Goal: Information Seeking & Learning: Check status

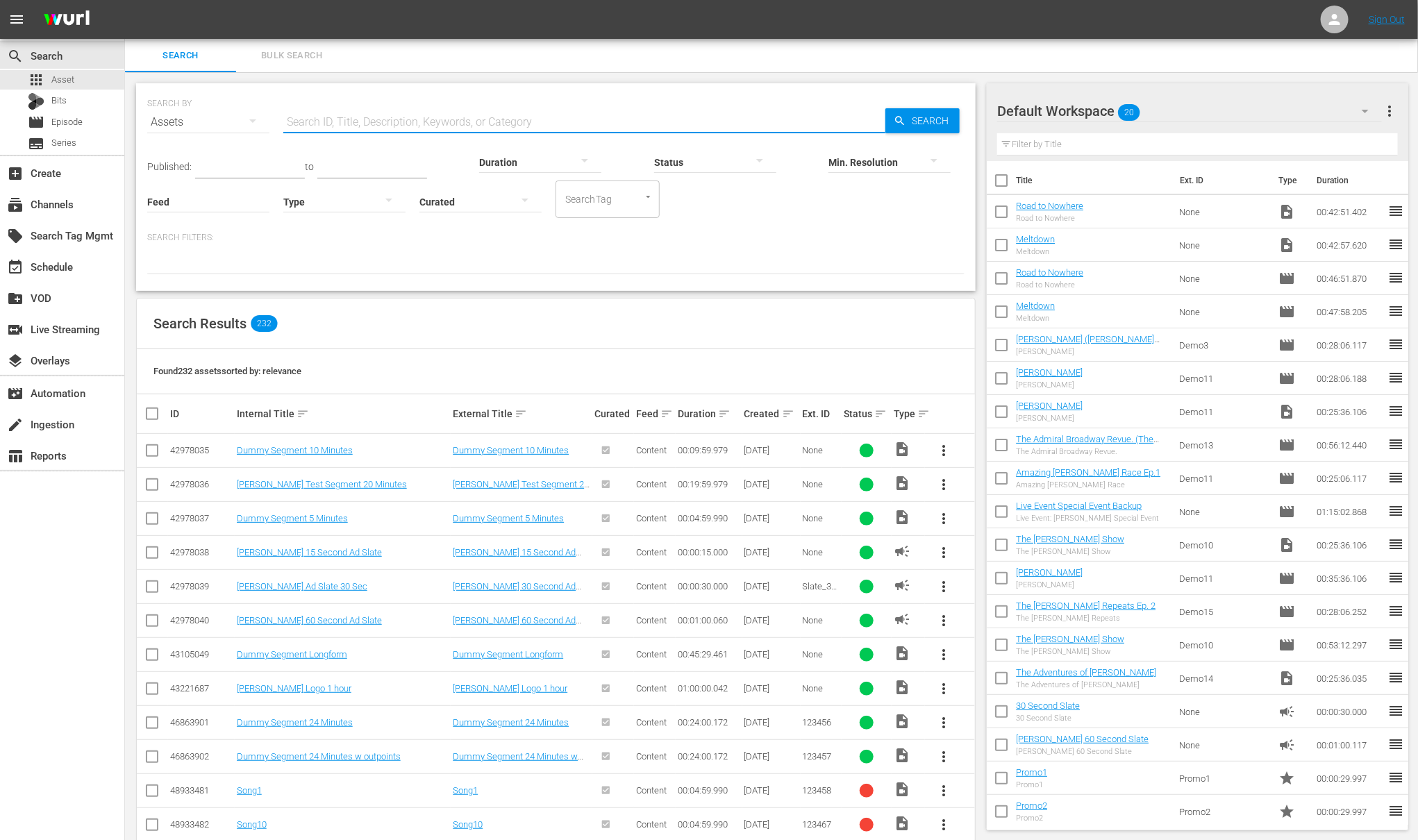
click at [327, 120] on input "text" at bounding box center [584, 122] width 602 height 33
click at [327, 120] on input "text" at bounding box center [584, 122] width 602 height 33
type input "meltdown"
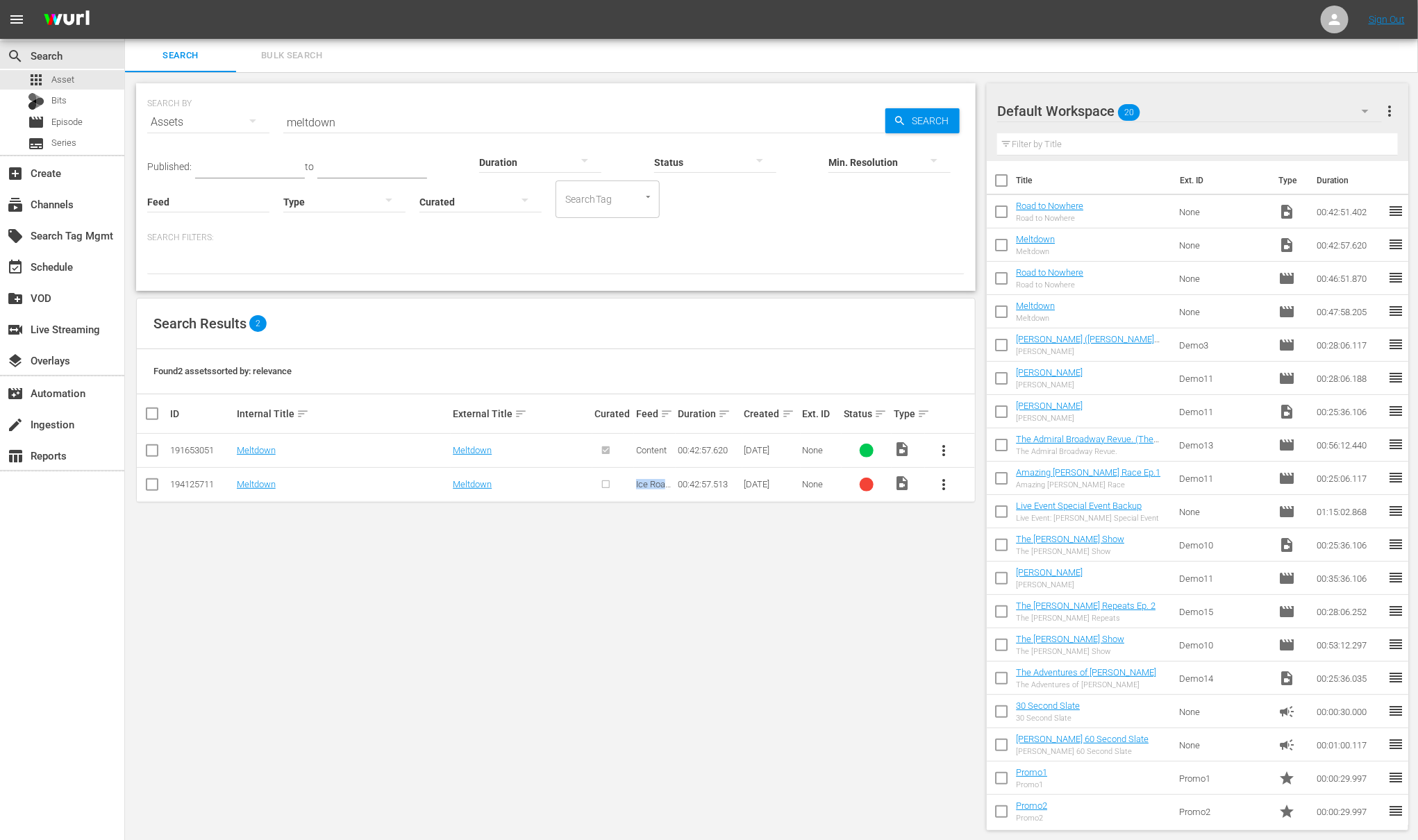
drag, startPoint x: 635, startPoint y: 483, endPoint x: 677, endPoint y: 485, distance: 42.0
click at [677, 485] on tr "194125711 Meltdown Meltdown Ice Road Truckers Test 00:42:57.513 09/28/25 None v…" at bounding box center [555, 484] width 838 height 34
click at [867, 486] on div at bounding box center [866, 484] width 14 height 14
click at [944, 489] on span "more_vert" at bounding box center [943, 484] width 17 height 17
click at [943, 489] on span "more_vert" at bounding box center [943, 484] width 17 height 17
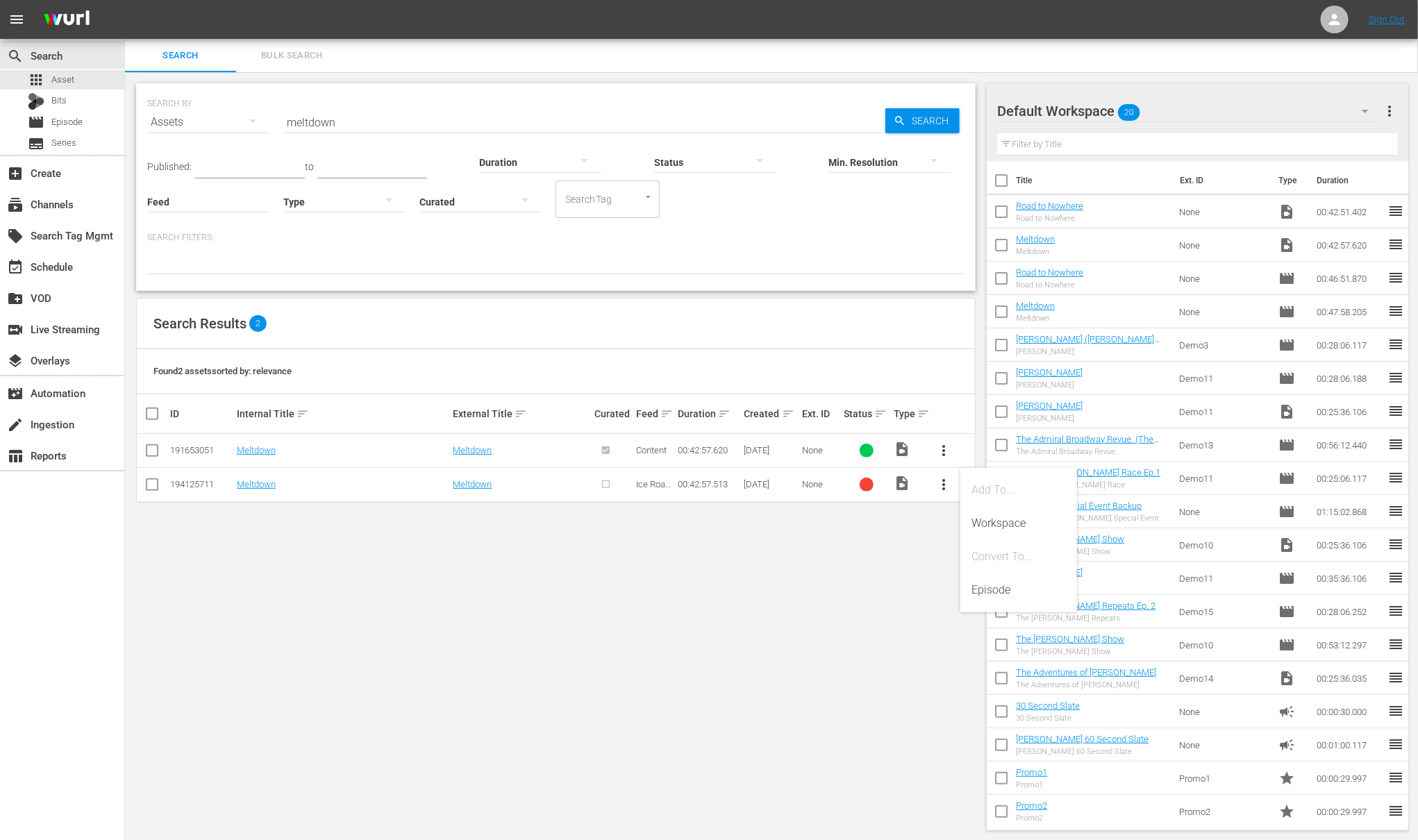
click at [609, 479] on div at bounding box center [613, 484] width 37 height 23
drag, startPoint x: 495, startPoint y: 523, endPoint x: 345, endPoint y: 513, distance: 150.3
click at [495, 523] on div "SEARCH BY Search By Assets Search ID, Title, Description, Keywords, or Category…" at bounding box center [556, 457] width 862 height 770
click at [255, 485] on link "Meltdown" at bounding box center [256, 484] width 39 height 11
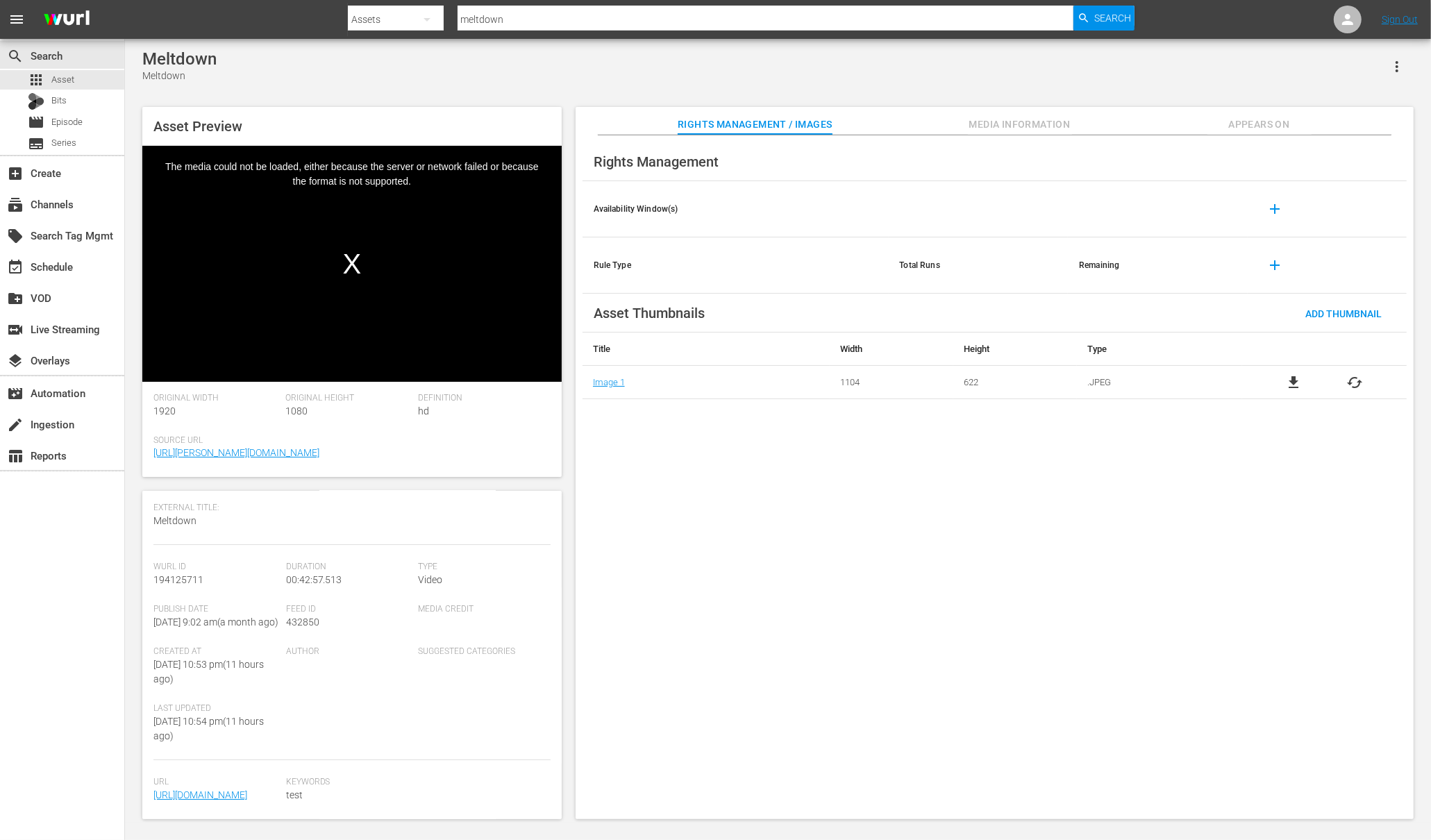
scroll to position [124, 0]
drag, startPoint x: 268, startPoint y: 798, endPoint x: 156, endPoint y: 767, distance: 116.2
click at [156, 788] on span "https://content-partner-mrss-feeds.s3.amazonaws.com/wurl_sales/Meltdown.mp4" at bounding box center [216, 796] width 125 height 15
drag, startPoint x: 703, startPoint y: 538, endPoint x: 702, endPoint y: 516, distance: 22.0
click at [702, 542] on div "Rights Management Availability Window(s) add Rule Type Total Runs Remaining add…" at bounding box center [994, 477] width 838 height 685
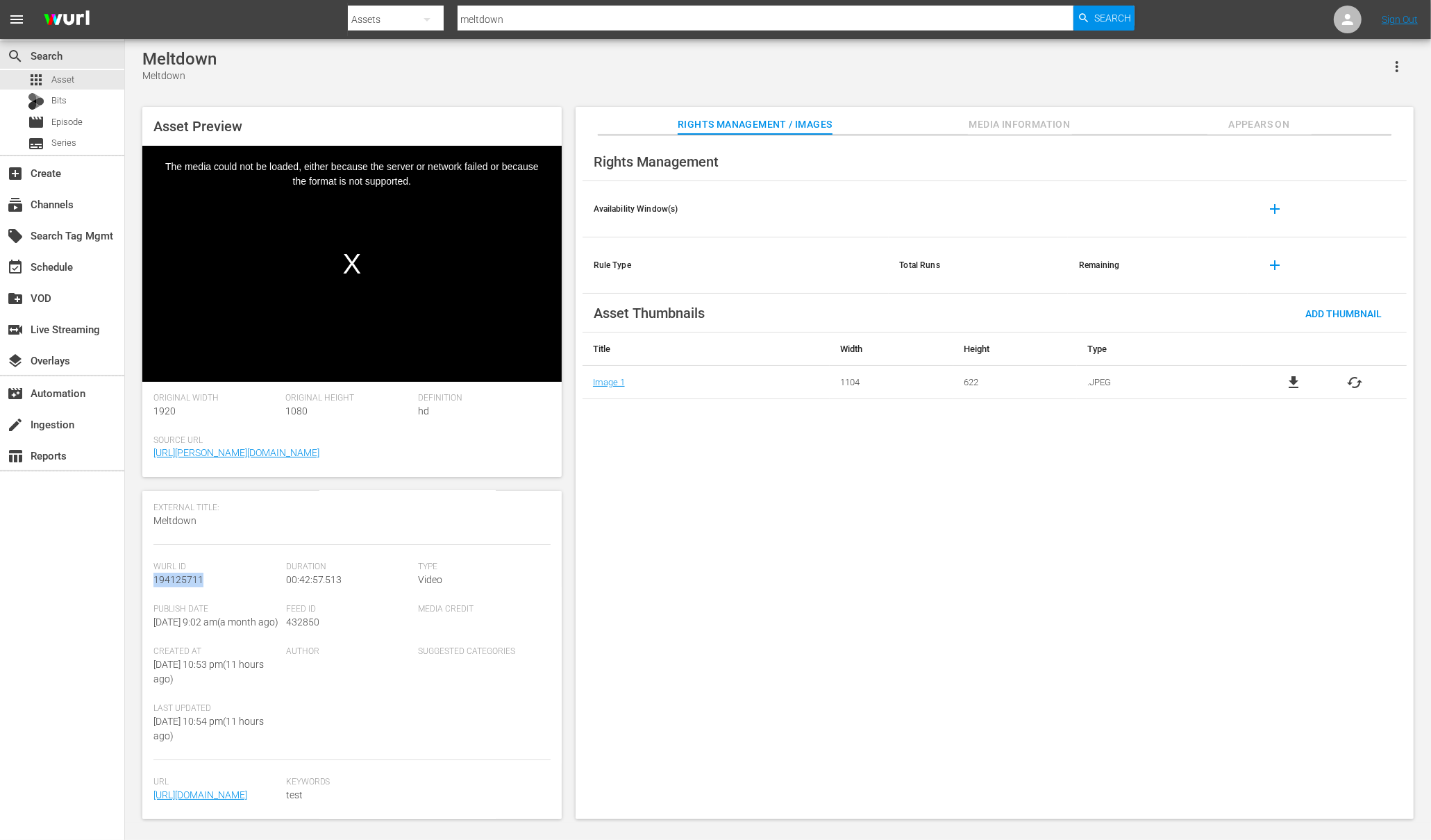
drag, startPoint x: 191, startPoint y: 538, endPoint x: 146, endPoint y: 538, distance: 45.0
click at [146, 538] on div "Asset Details edit Internal Title: Meltdown External Title: Meltdown Descriptio…" at bounding box center [352, 655] width 420 height 328
copy span "194125711"
click at [54, 452] on div "table_chart Reports" at bounding box center [39, 453] width 78 height 12
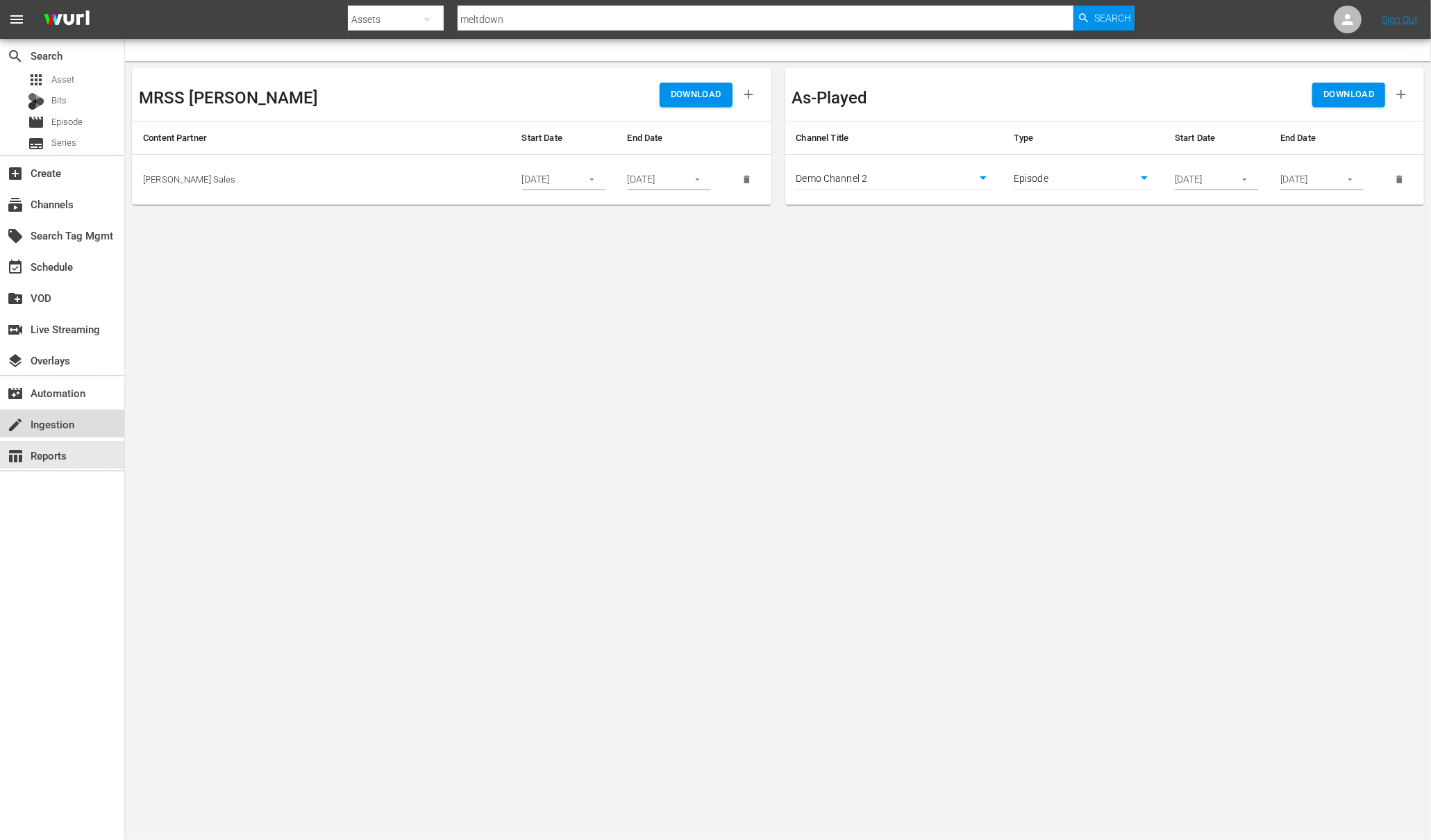
click at [45, 421] on div "create Ingestion" at bounding box center [39, 422] width 78 height 12
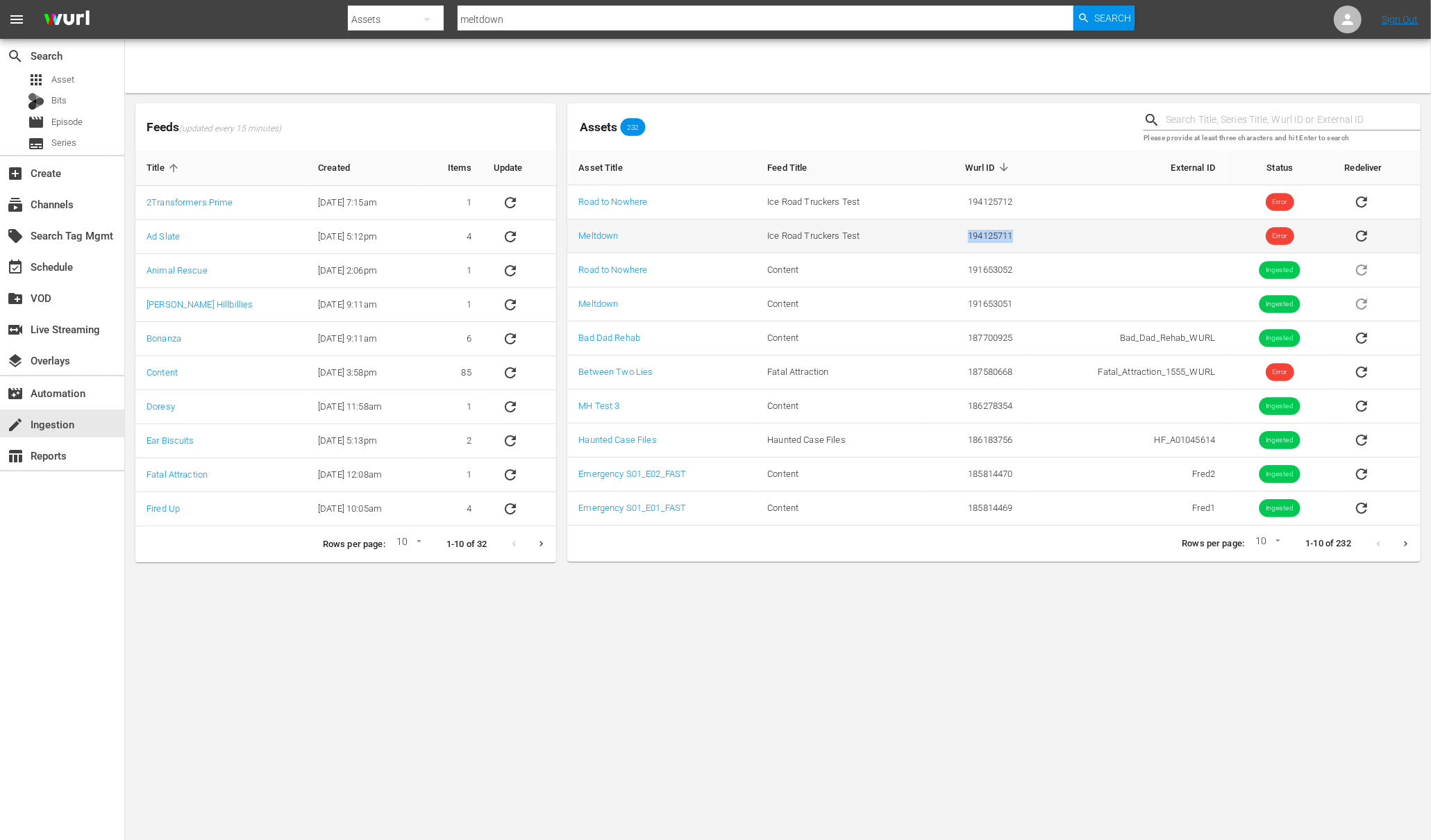
drag, startPoint x: 973, startPoint y: 230, endPoint x: 941, endPoint y: 229, distance: 32.0
click at [941, 229] on tr "Meltdown Ice Road Truckers Test 194125711 Error" at bounding box center [994, 236] width 854 height 34
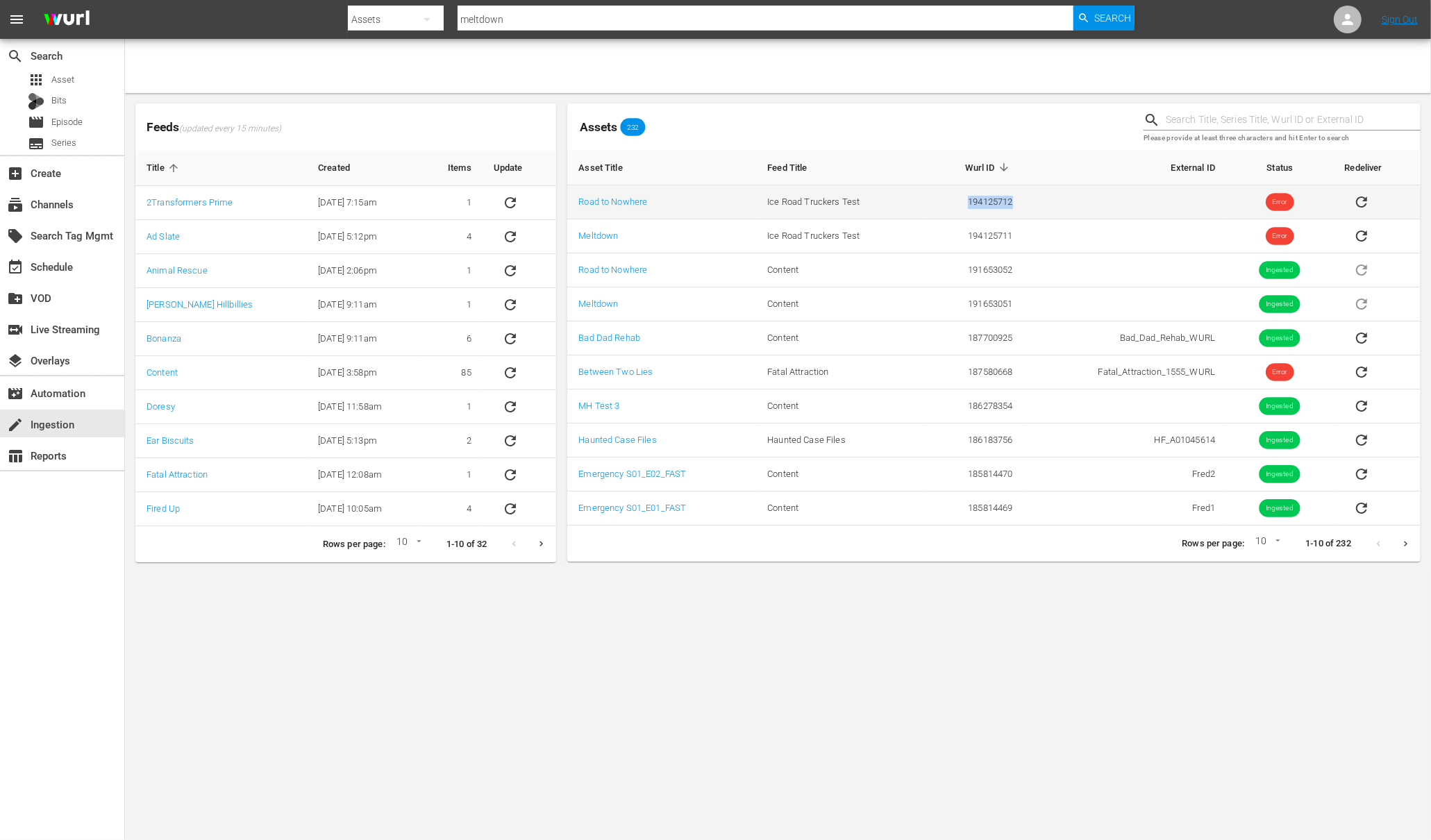
drag, startPoint x: 1028, startPoint y: 196, endPoint x: 928, endPoint y: 196, distance: 100.0
click at [928, 196] on tr "Road to Nowhere Ice Road Truckers Test 194125712 Error" at bounding box center [994, 202] width 854 height 34
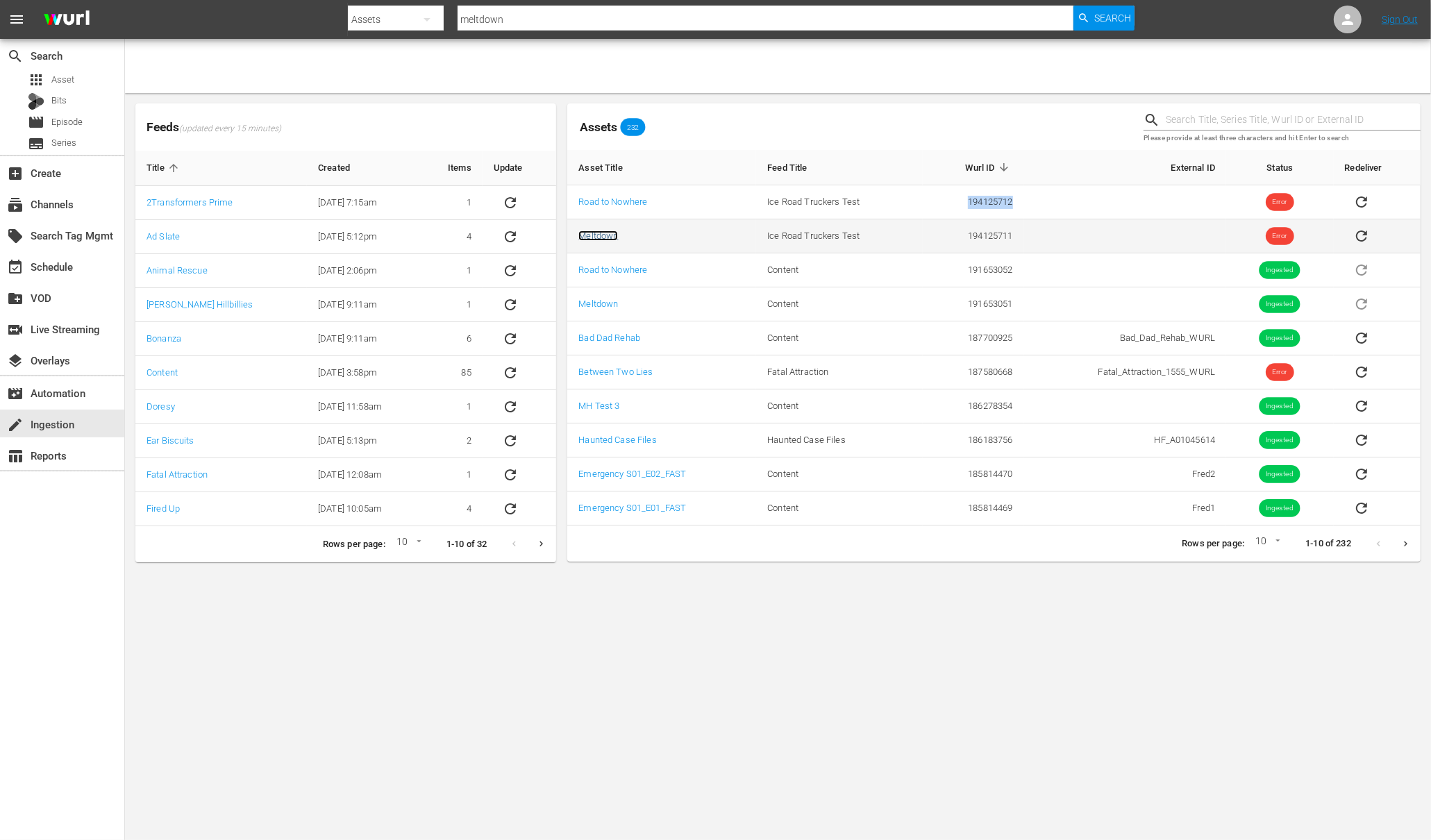
click at [605, 237] on link "Meltdown" at bounding box center [597, 235] width 40 height 11
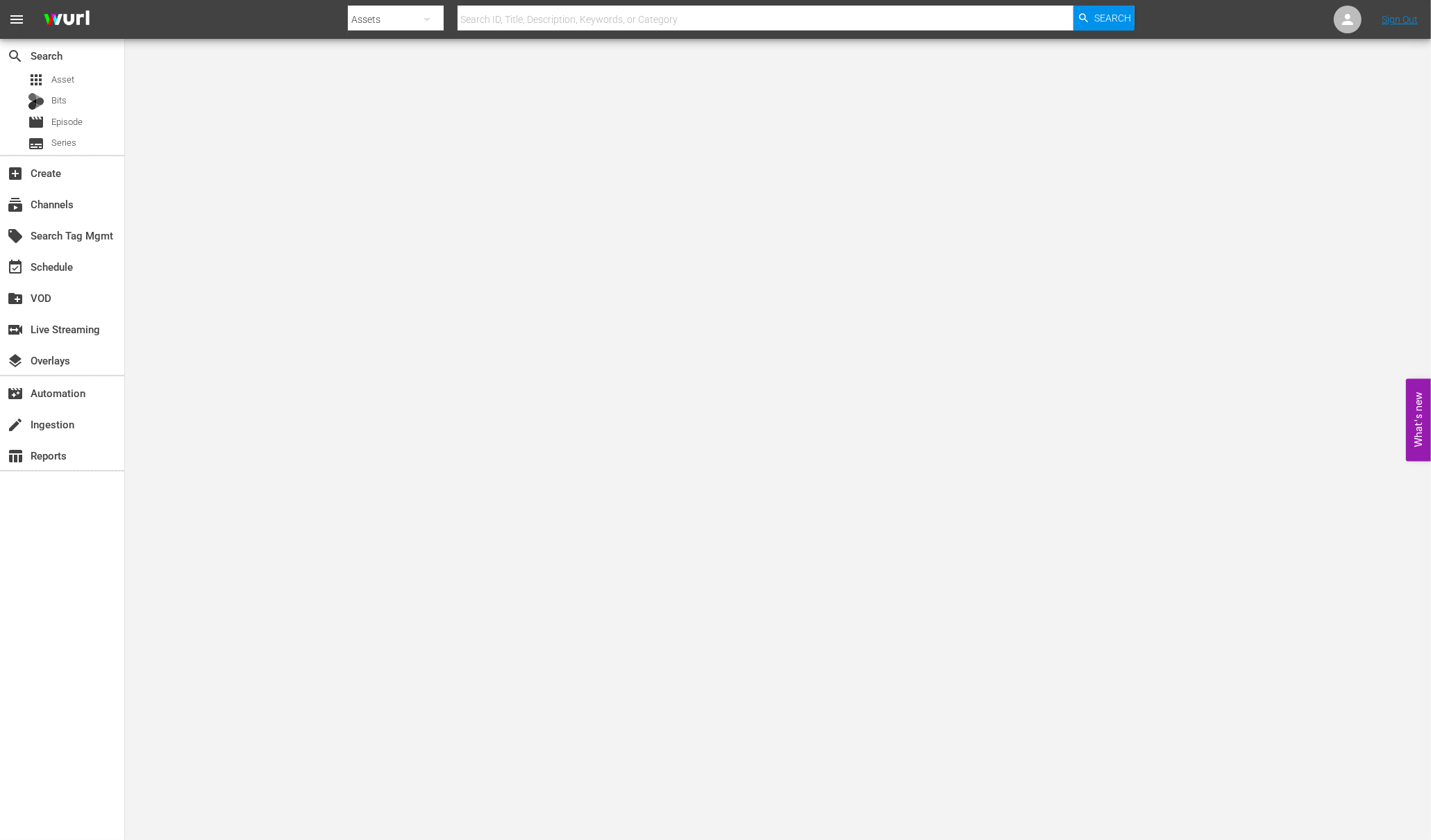
click at [1289, 225] on body "menu Search By Assets Search ID, Title, Description, Keywords, or Category Sear…" at bounding box center [716, 420] width 1431 height 840
click at [1357, 14] on div at bounding box center [1348, 19] width 27 height 27
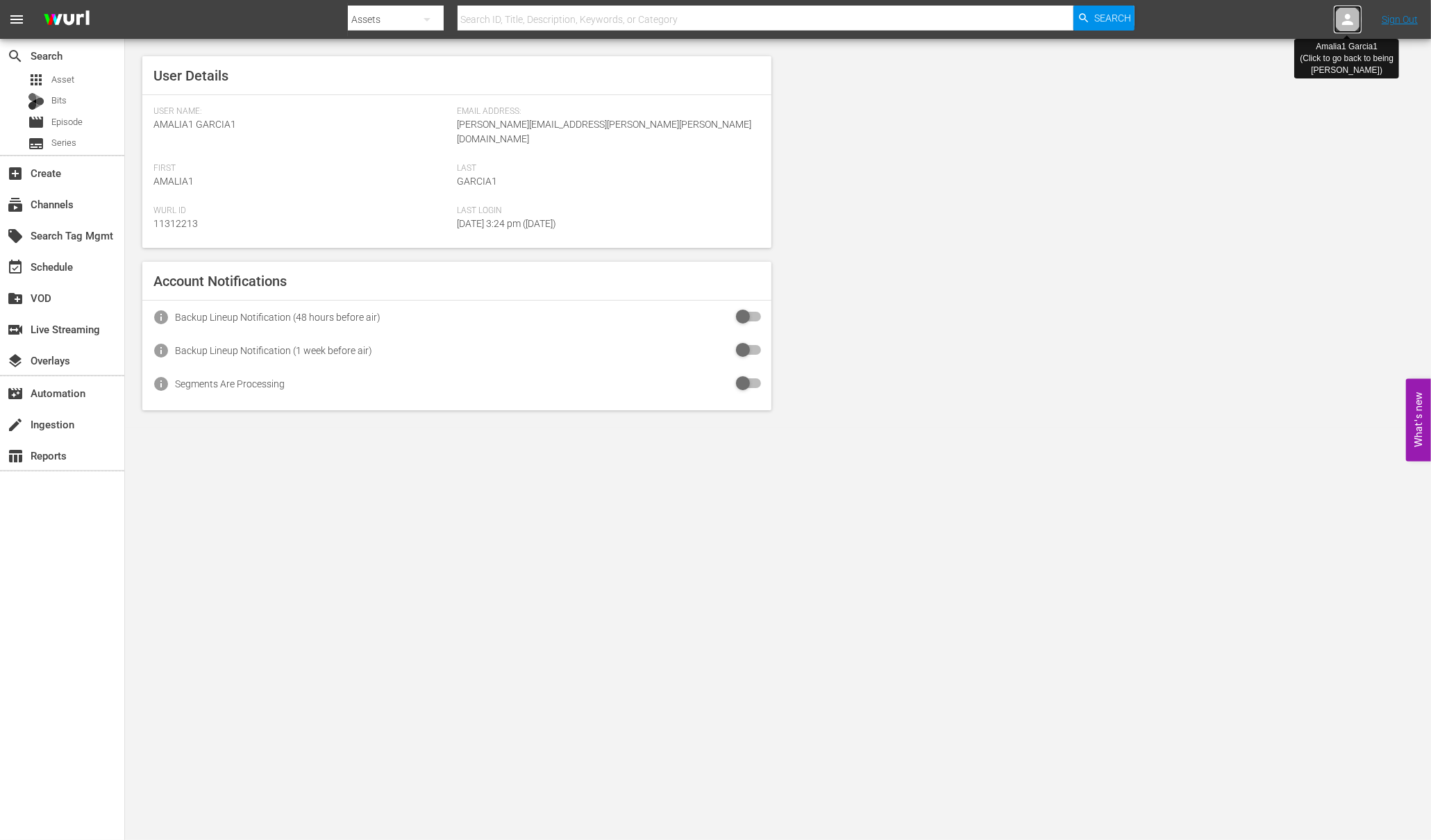
click at [1356, 22] on div at bounding box center [1348, 19] width 27 height 27
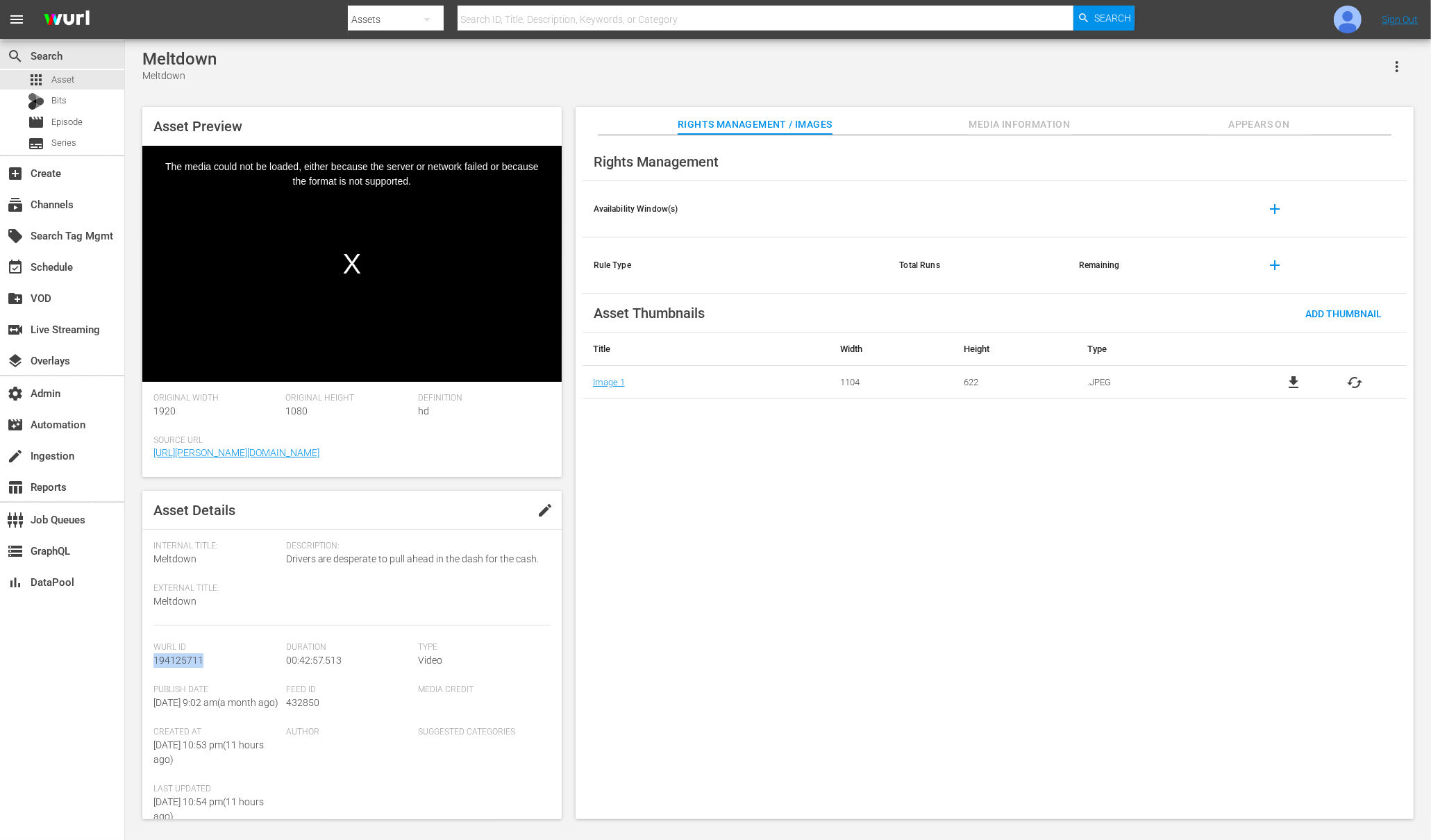
drag, startPoint x: 207, startPoint y: 658, endPoint x: 150, endPoint y: 660, distance: 57.0
click at [150, 660] on div "Asset Details edit Internal Title: Meltdown External Title: Meltdown Descriptio…" at bounding box center [352, 655] width 420 height 328
copy span "194125711"
click at [43, 395] on div "settings Admin" at bounding box center [39, 390] width 78 height 12
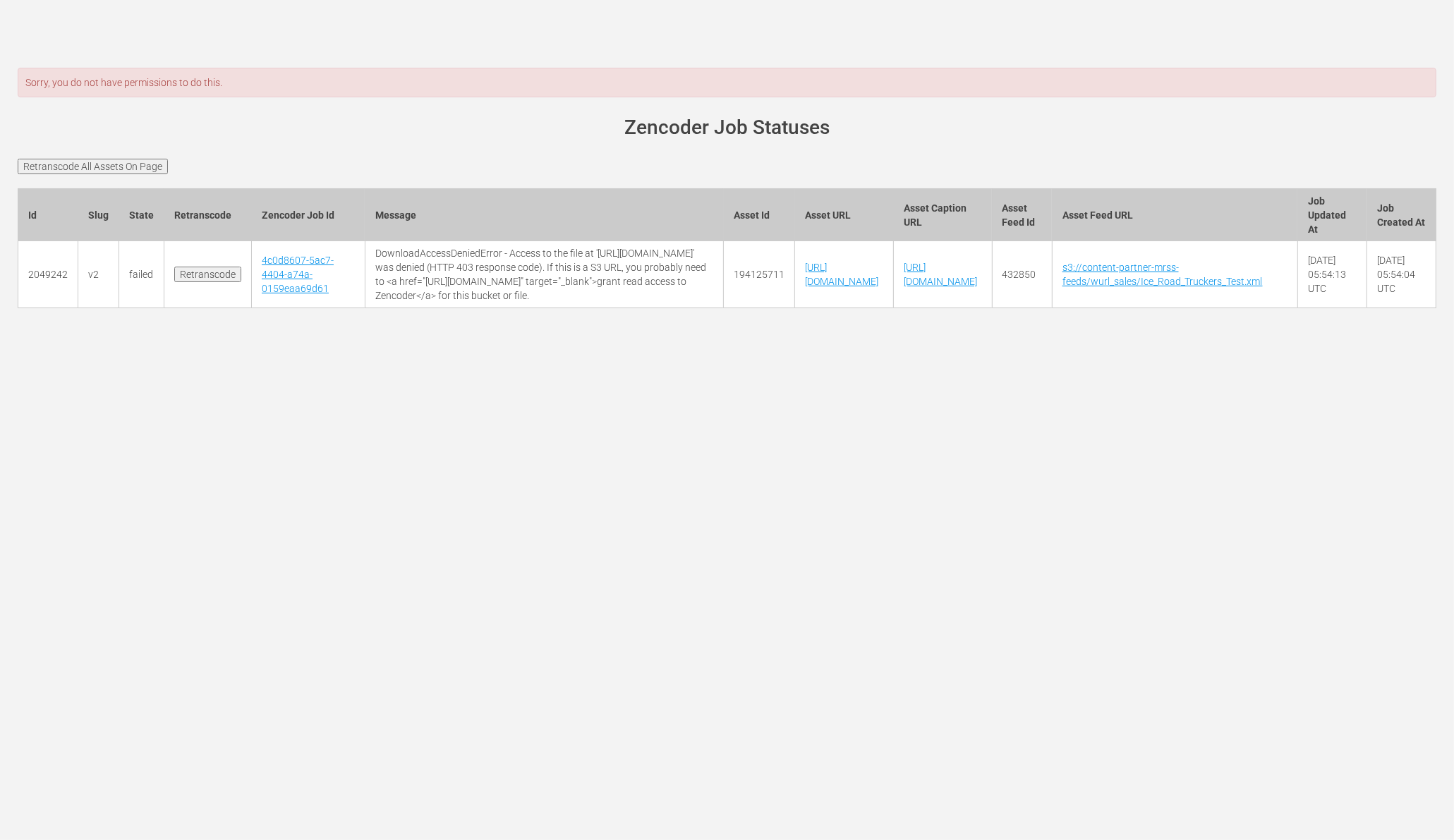
click at [803, 308] on td "[URL][DOMAIN_NAME]" at bounding box center [844, 275] width 99 height 67
drag, startPoint x: 343, startPoint y: 250, endPoint x: 567, endPoint y: 347, distance: 244.1
click at [567, 308] on td "DownloadAccessDeniedError - Access to the file at '[URL][DOMAIN_NAME]' was deni…" at bounding box center [544, 275] width 359 height 67
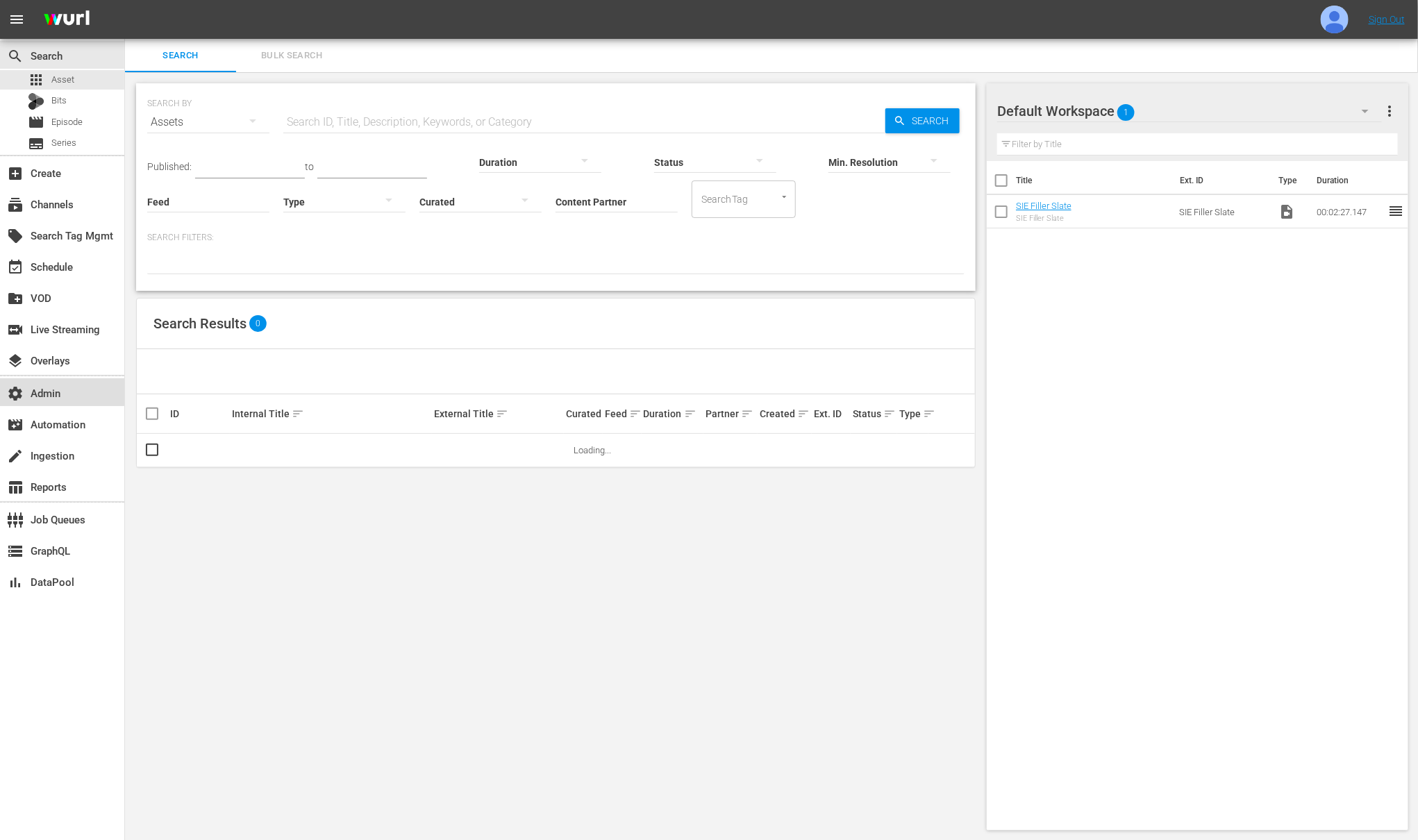
click at [54, 392] on div "settings Admin" at bounding box center [39, 390] width 78 height 12
click at [1342, 18] on img at bounding box center [1335, 19] width 27 height 27
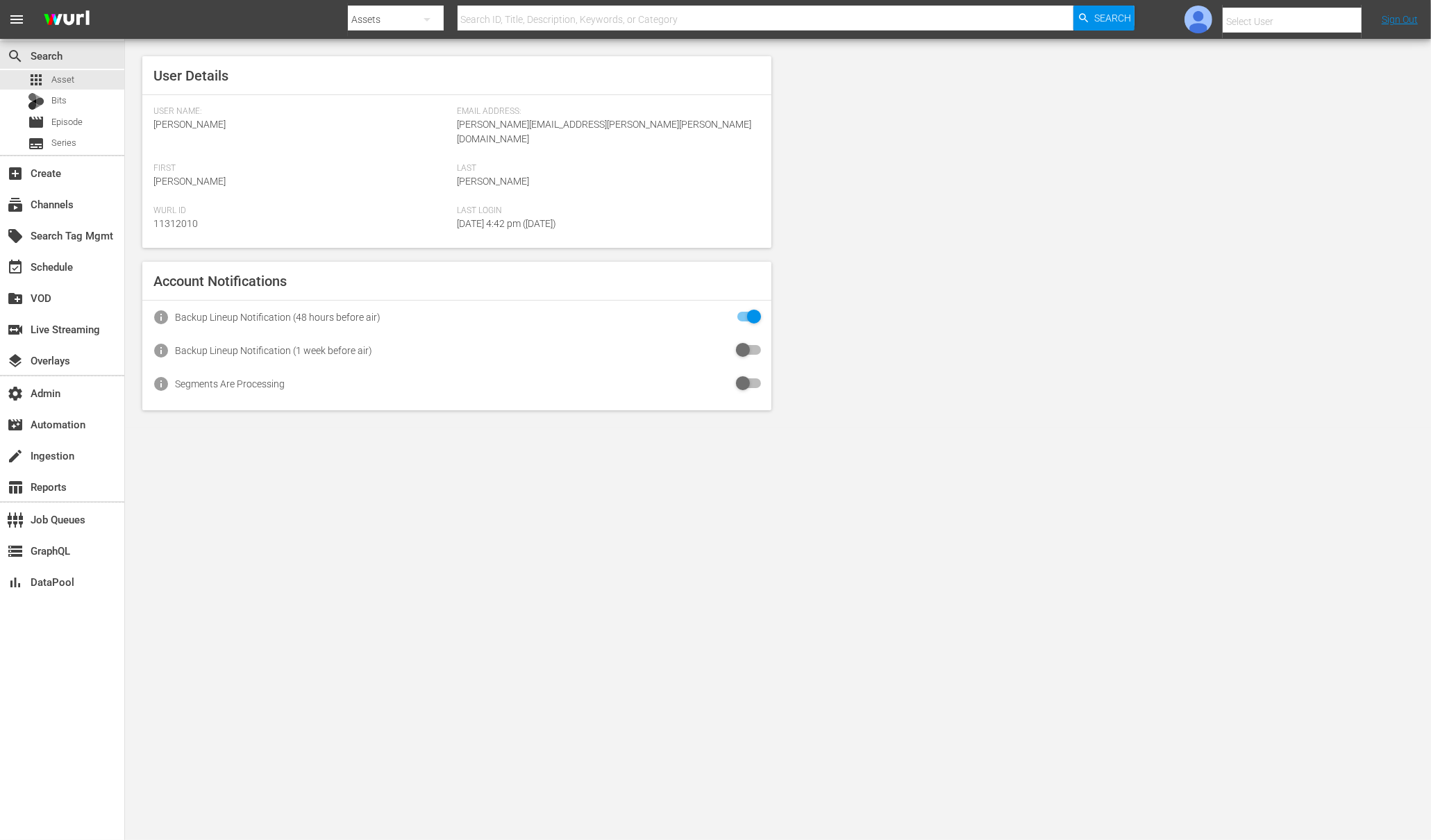
click at [1327, 23] on input "text" at bounding box center [1312, 21] width 178 height 33
click at [1264, 23] on input "text" at bounding box center [1312, 21] width 178 height 33
click at [1238, 91] on div "Amalia1 Garcia1 <amalia.garcia+testing1@wurl.com>" at bounding box center [1268, 92] width 217 height 33
type input "Amalia1 Garcia1 (11312213)"
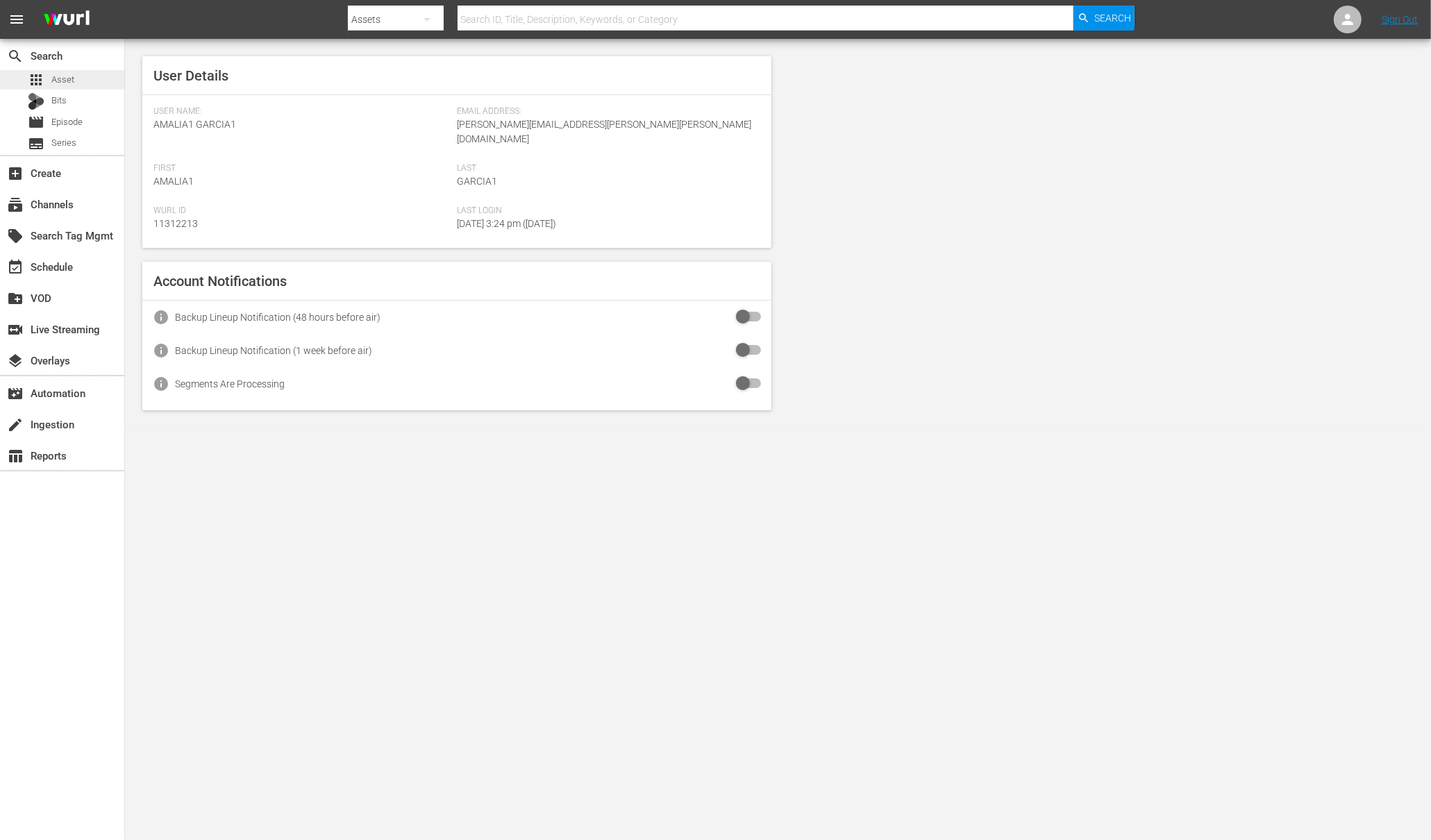
click at [61, 79] on span "Asset" at bounding box center [63, 79] width 23 height 14
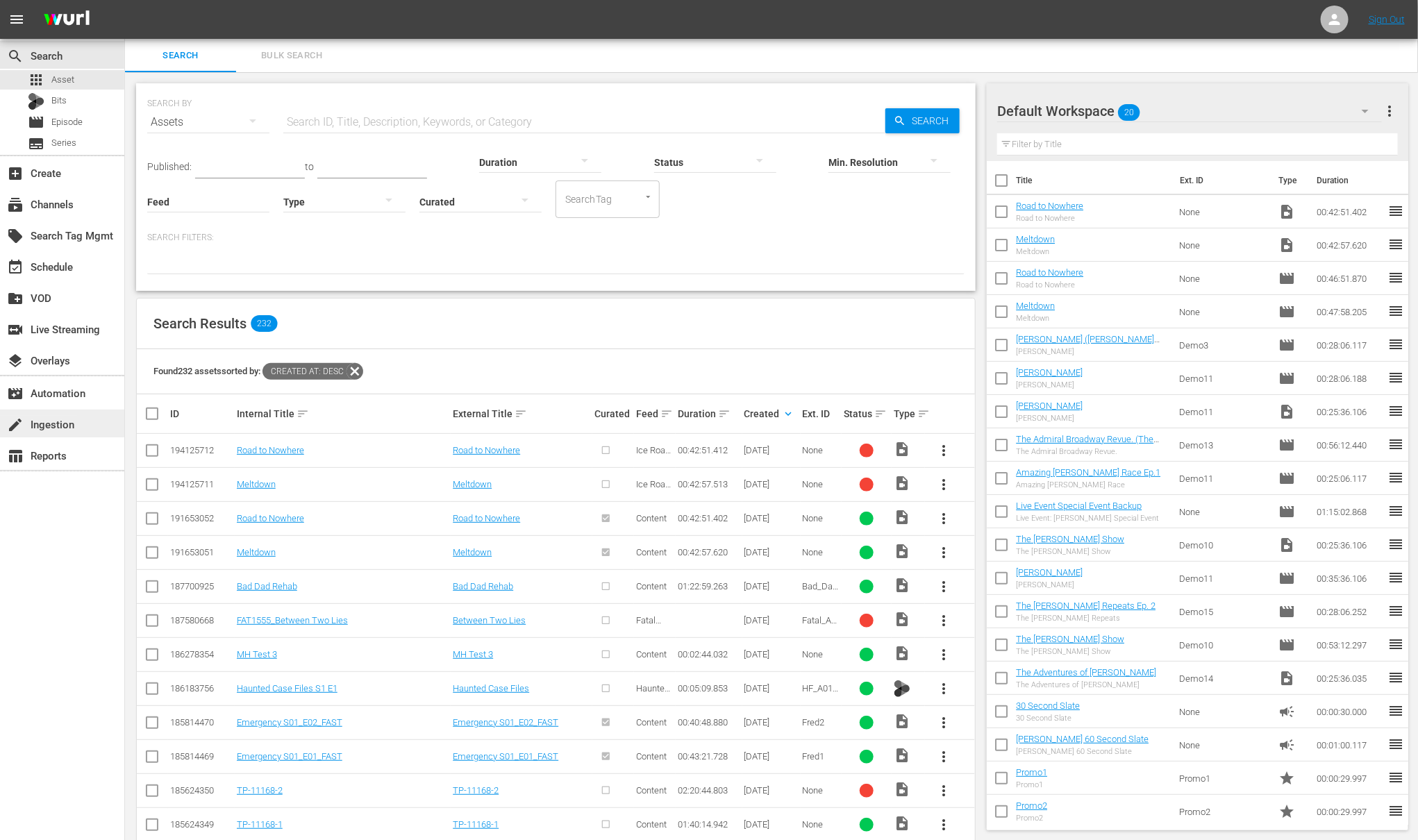
click at [49, 416] on div "create Ingestion" at bounding box center [39, 422] width 78 height 12
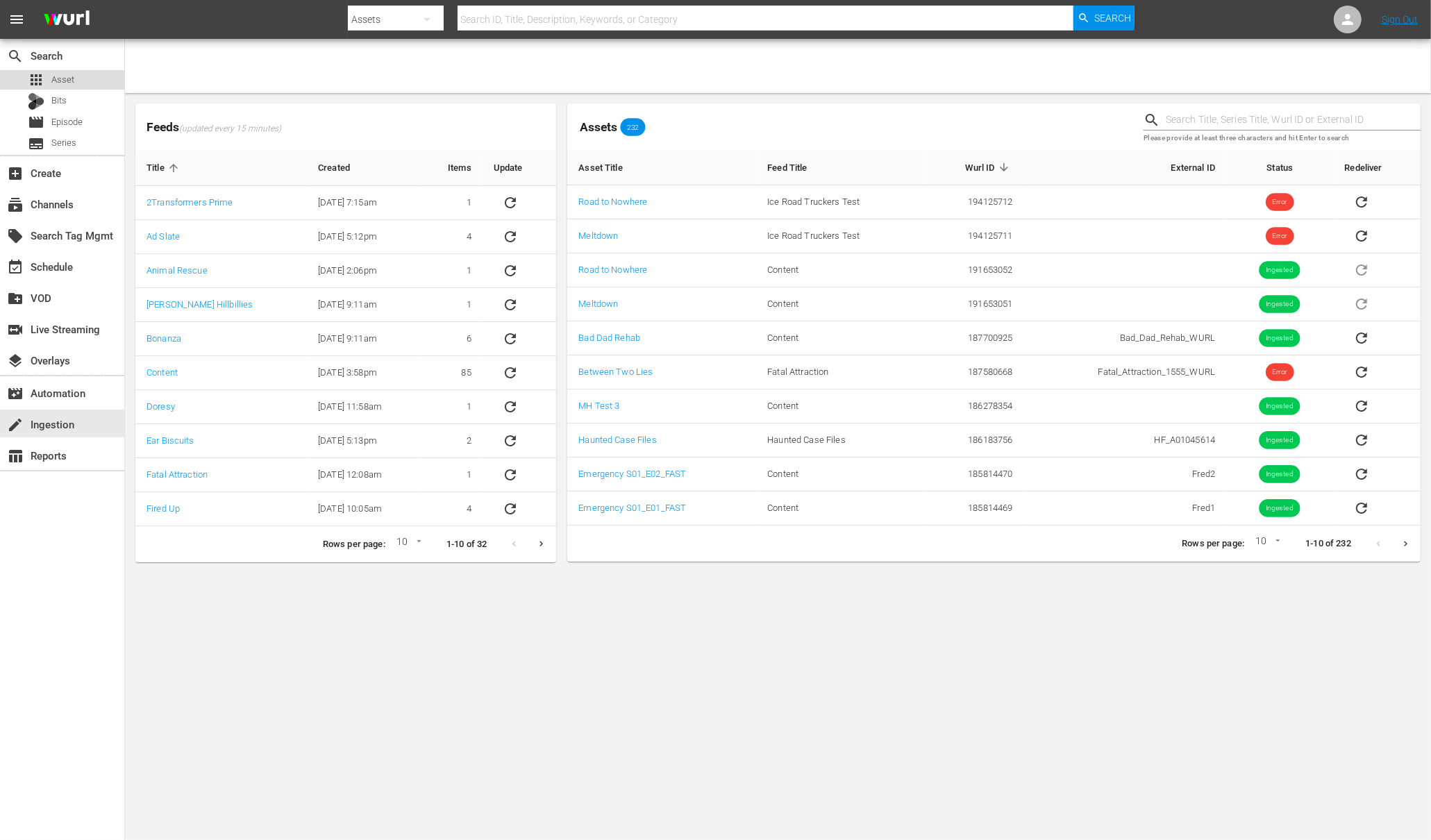
click at [58, 80] on span "Asset" at bounding box center [63, 79] width 23 height 14
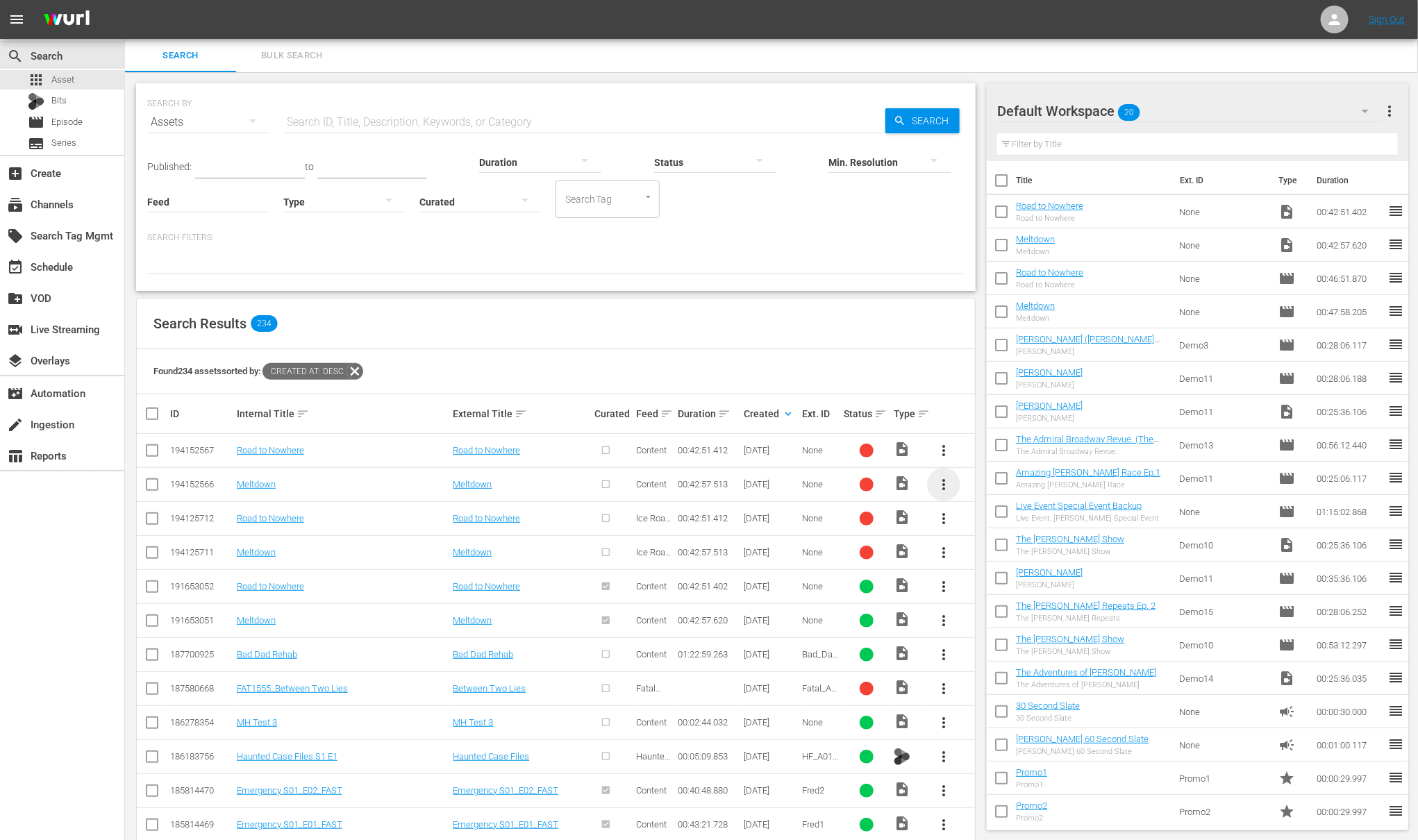
click at [940, 488] on span "more_vert" at bounding box center [943, 484] width 17 height 17
click at [539, 489] on div "Meltdown" at bounding box center [521, 484] width 137 height 11
drag, startPoint x: 222, startPoint y: 483, endPoint x: 209, endPoint y: 473, distance: 16.4
click at [163, 483] on tr "194152566 Meltdown Meltdown Content 00:42:57.513 09/29/25 None video_file more_…" at bounding box center [555, 484] width 838 height 34
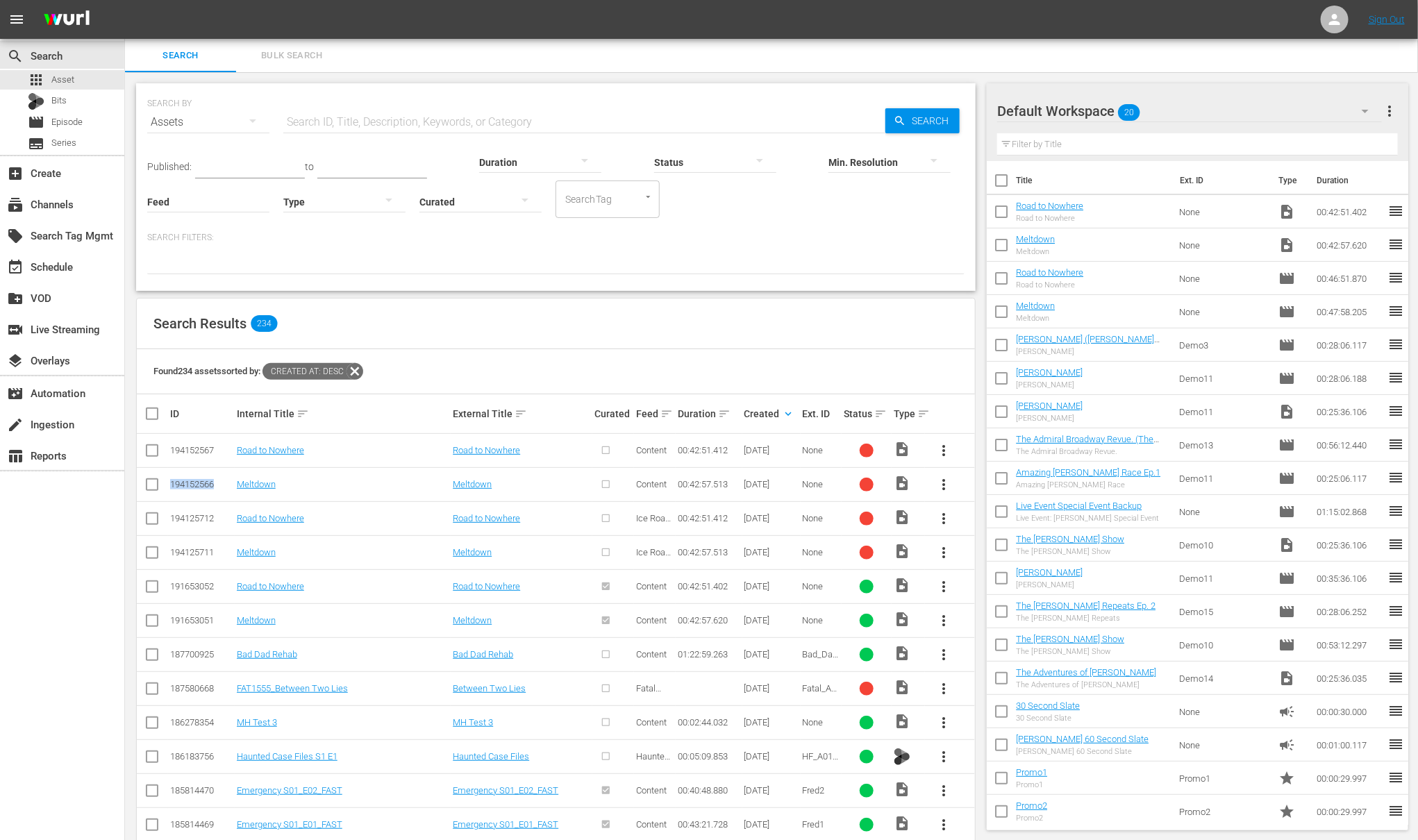
copy div "194152566"
click at [455, 123] on input "text" at bounding box center [584, 122] width 602 height 33
paste input "70879818"
type input "70879818"
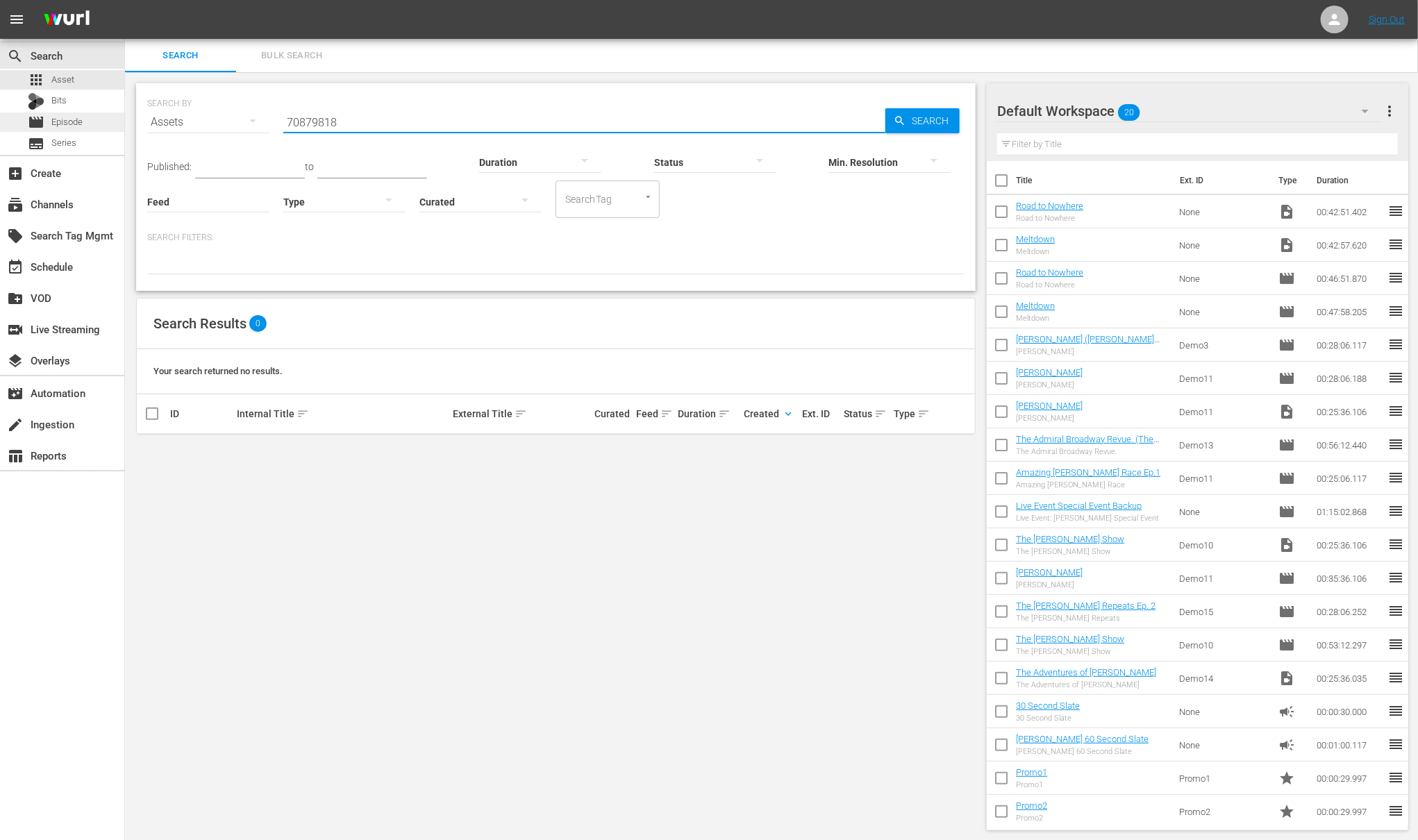
click at [62, 120] on span "Episode" at bounding box center [67, 122] width 32 height 14
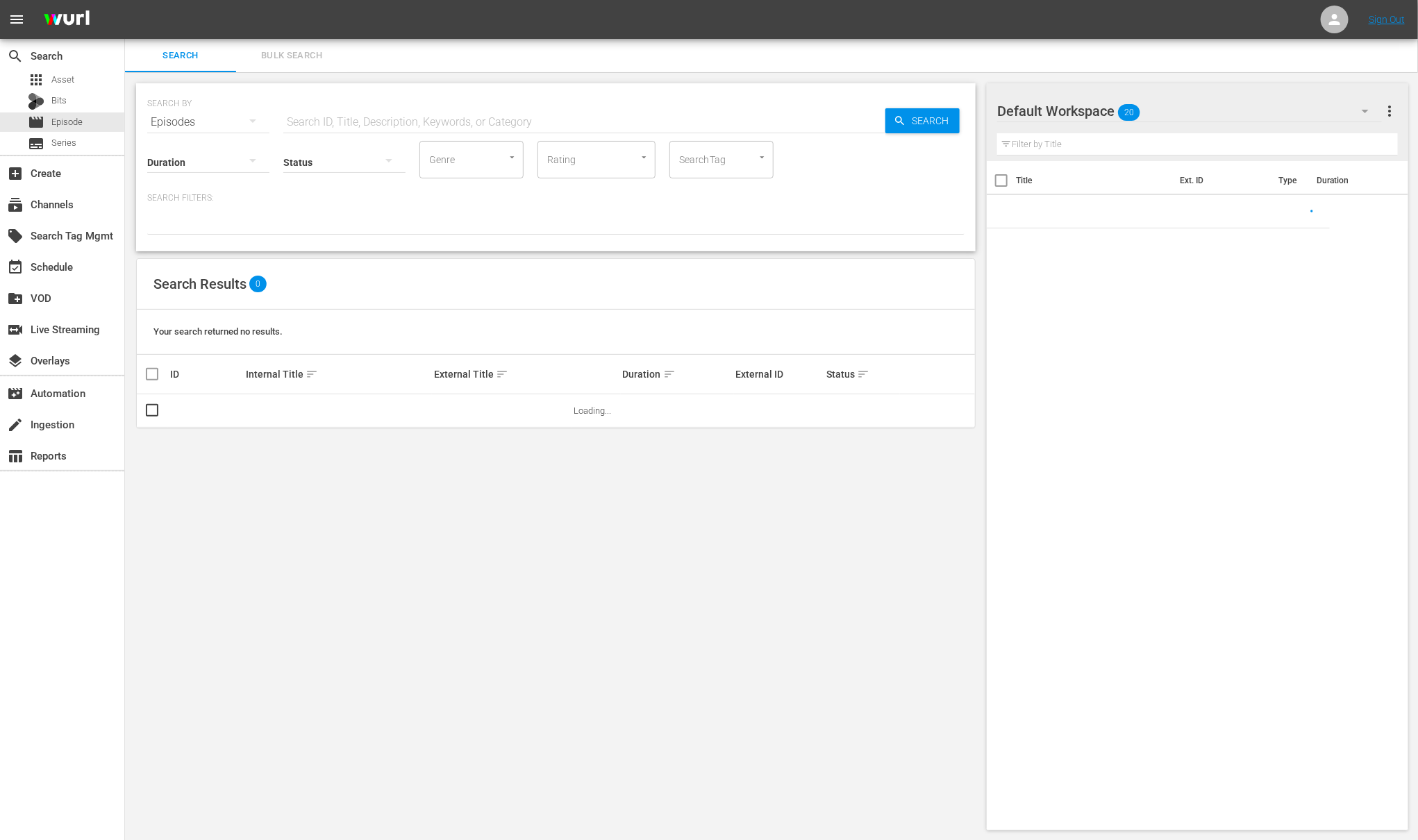
click at [349, 122] on input "text" at bounding box center [584, 122] width 602 height 33
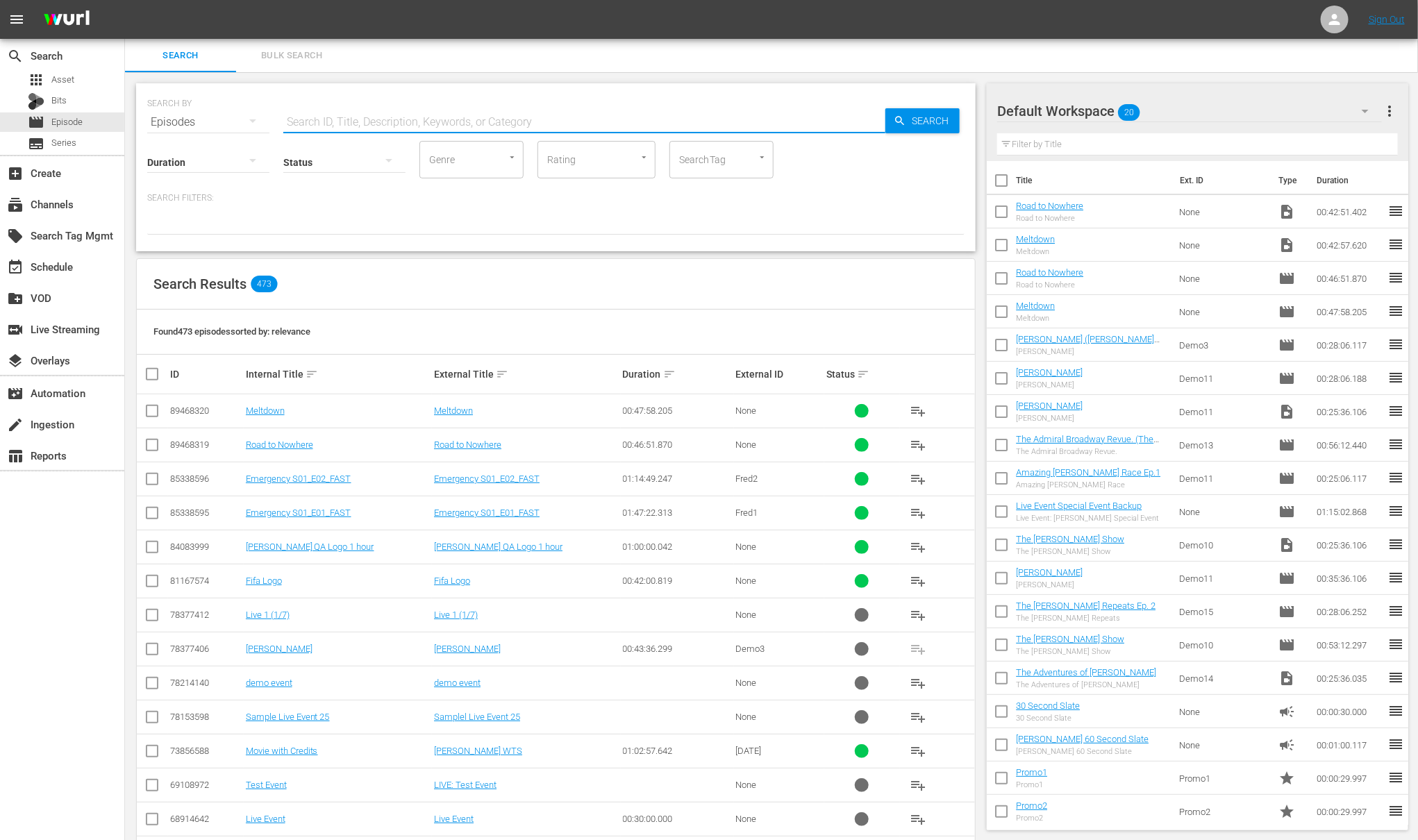
paste input "70879818"
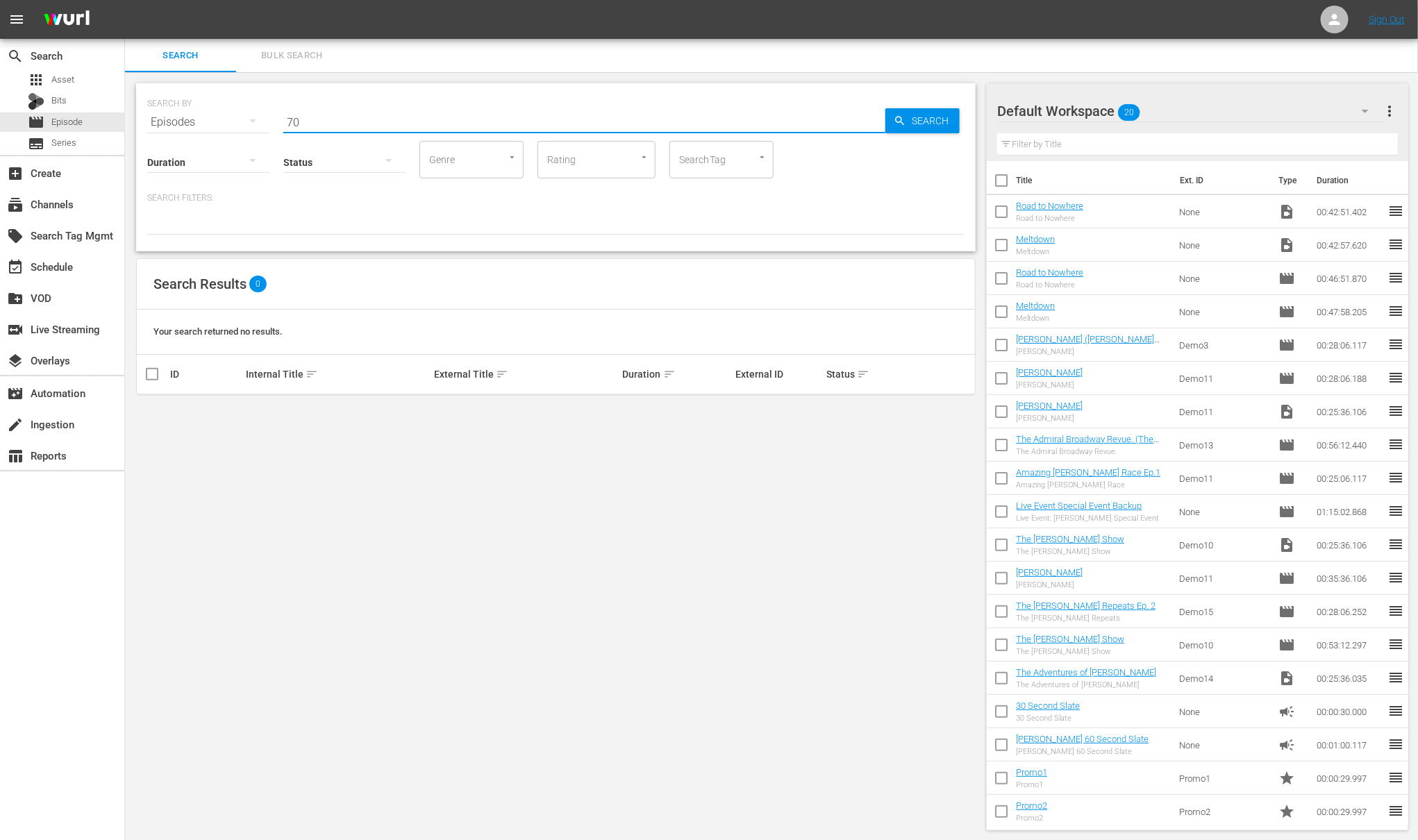
type input "7"
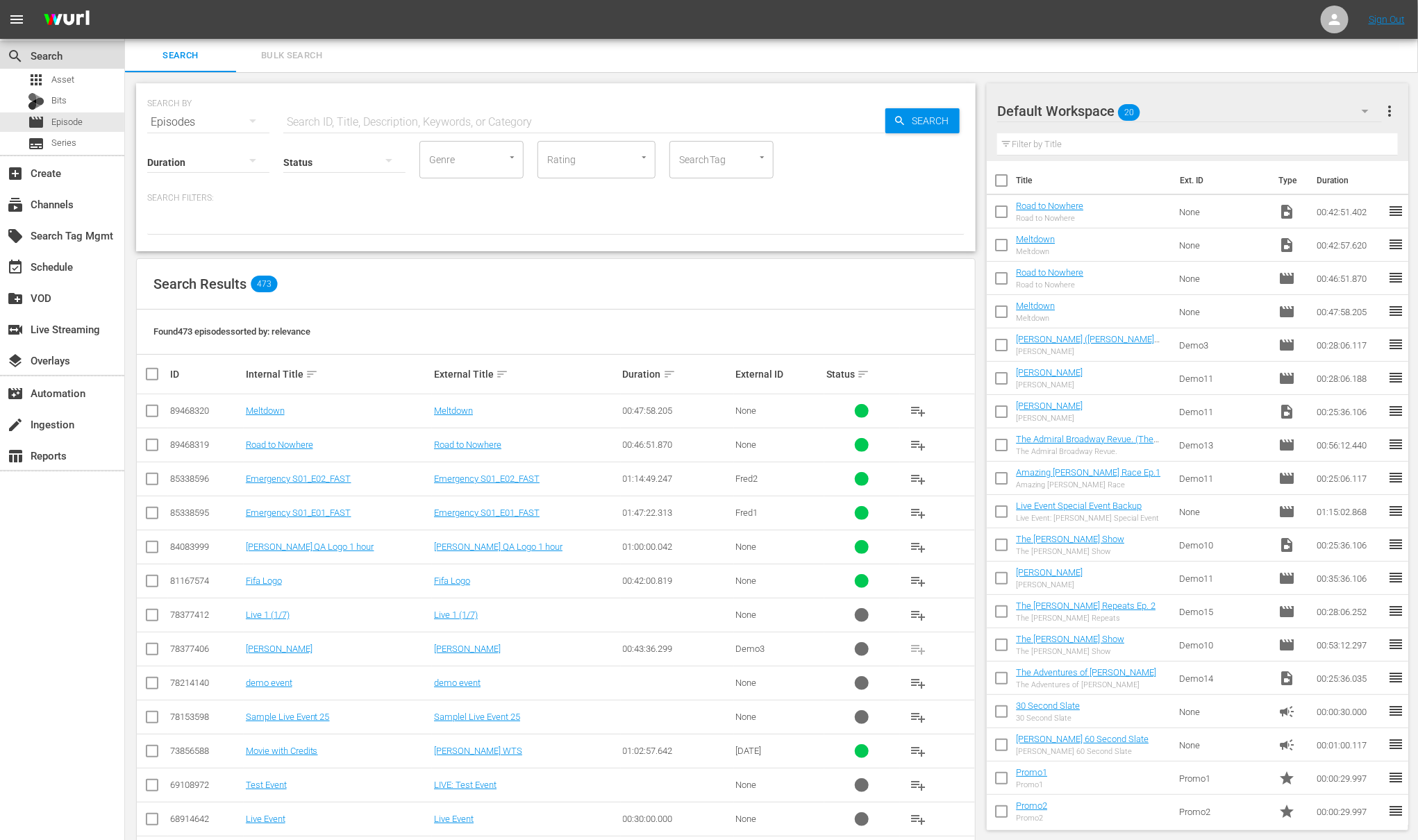
click at [65, 64] on div "search Search" at bounding box center [62, 55] width 124 height 27
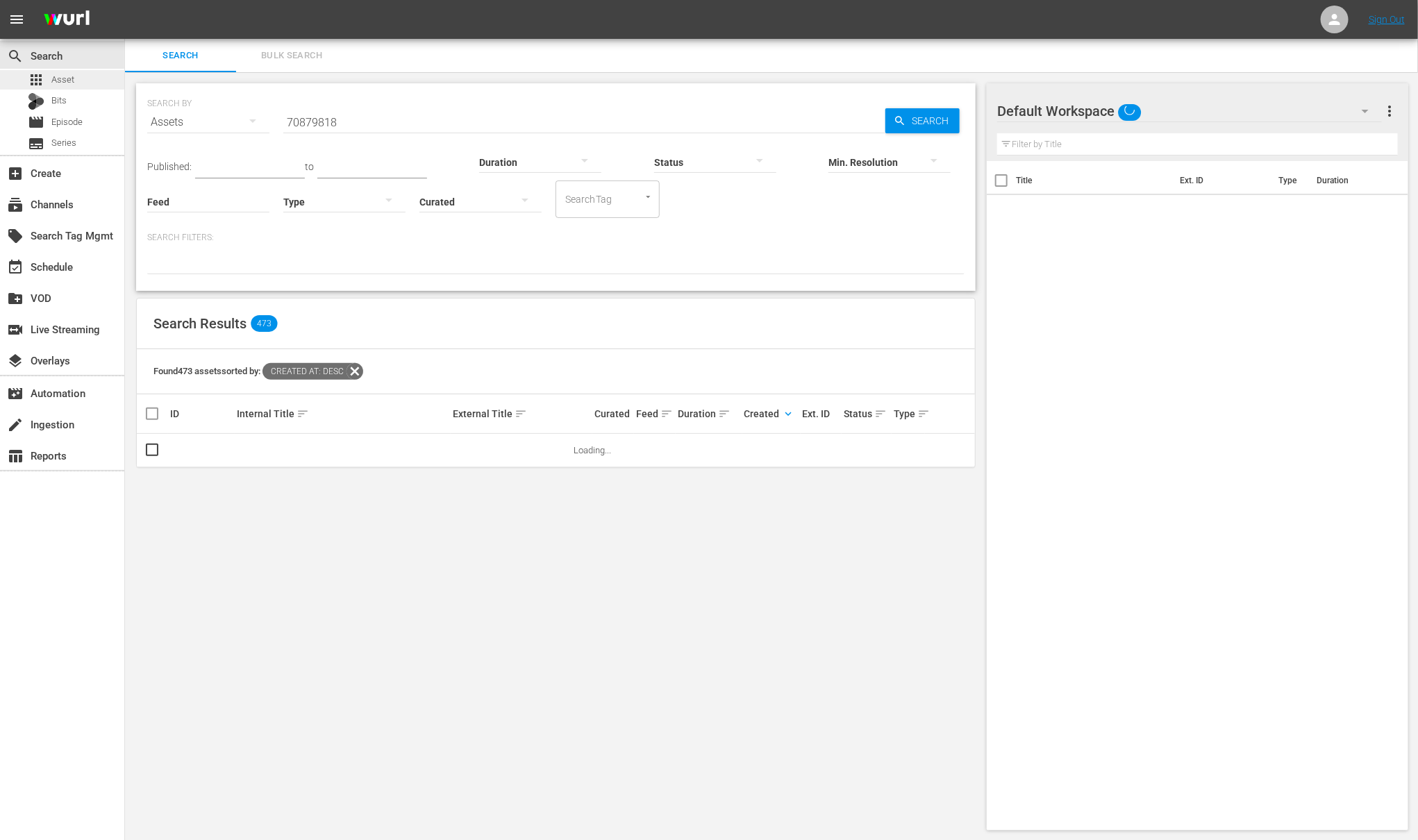
click at [68, 78] on span "Asset" at bounding box center [63, 79] width 23 height 14
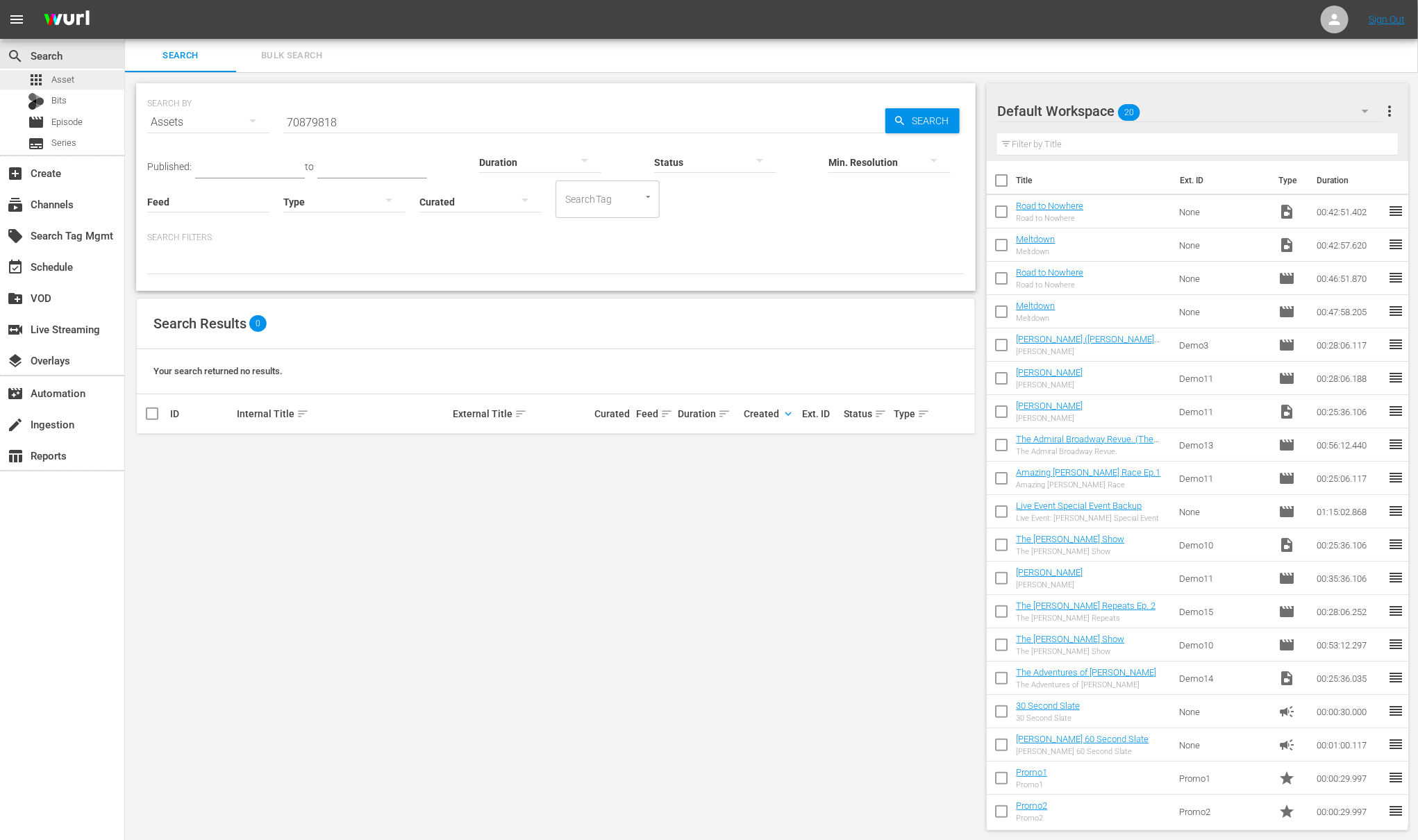
click at [68, 81] on span "Asset" at bounding box center [63, 79] width 23 height 14
click at [347, 127] on input "70879818" at bounding box center [584, 122] width 602 height 33
click at [344, 125] on input "70879818" at bounding box center [584, 122] width 602 height 33
drag, startPoint x: 344, startPoint y: 125, endPoint x: 321, endPoint y: 122, distance: 23.2
click at [323, 124] on input "70879818" at bounding box center [584, 122] width 602 height 33
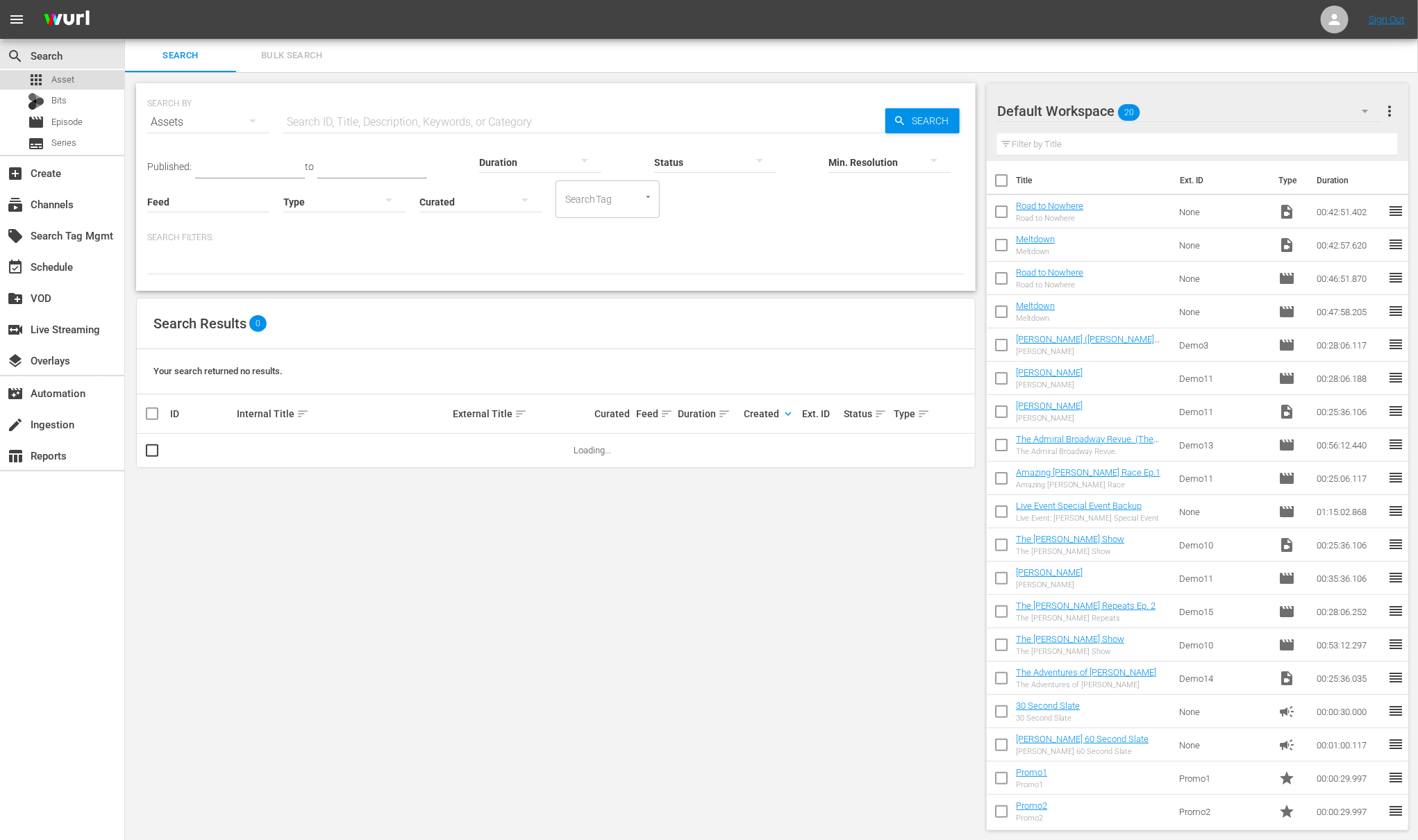
click at [61, 82] on span "Asset" at bounding box center [63, 79] width 23 height 14
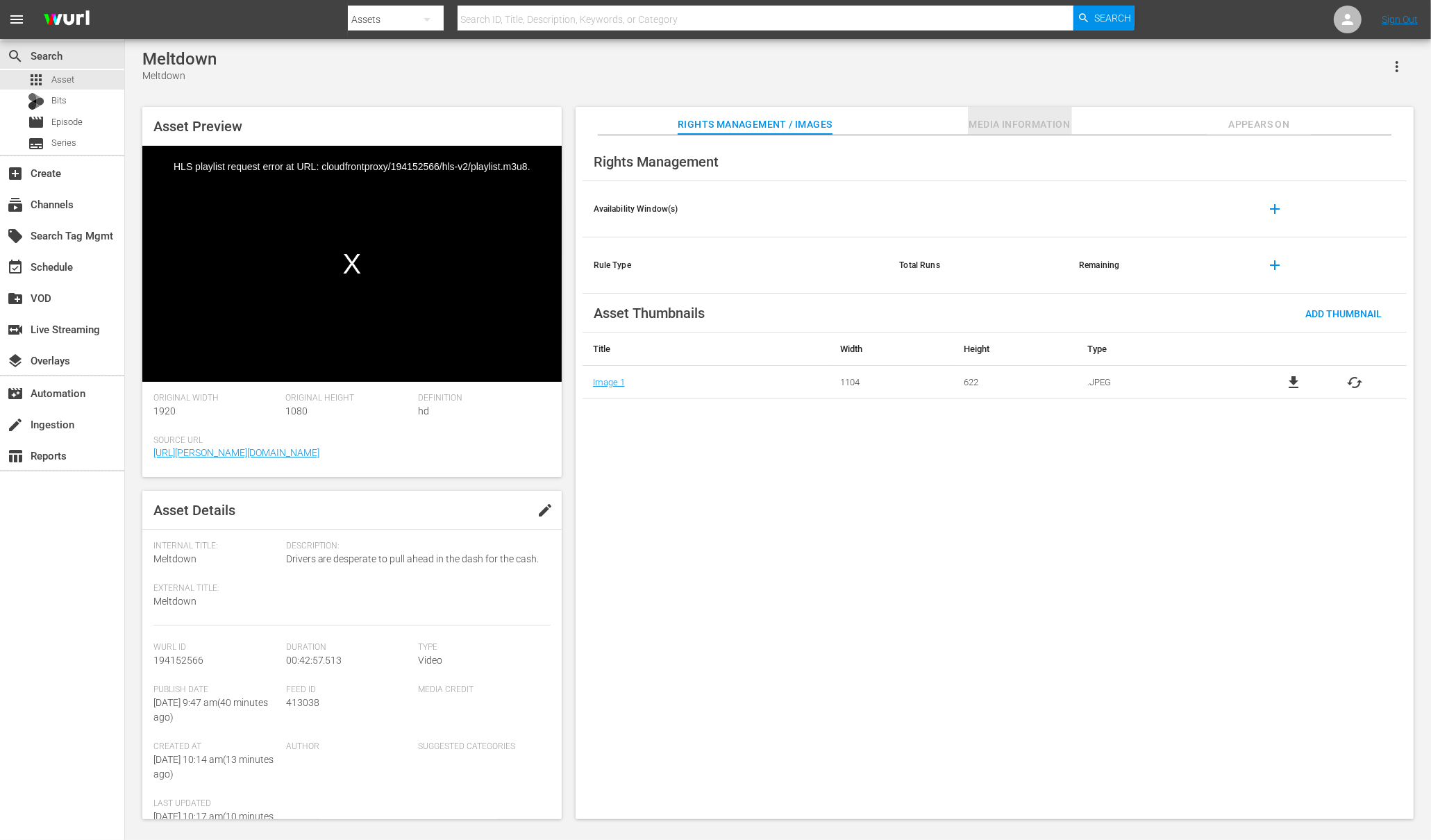
click at [1051, 116] on span "Media Information" at bounding box center [1019, 124] width 104 height 17
